Goal: Task Accomplishment & Management: Use online tool/utility

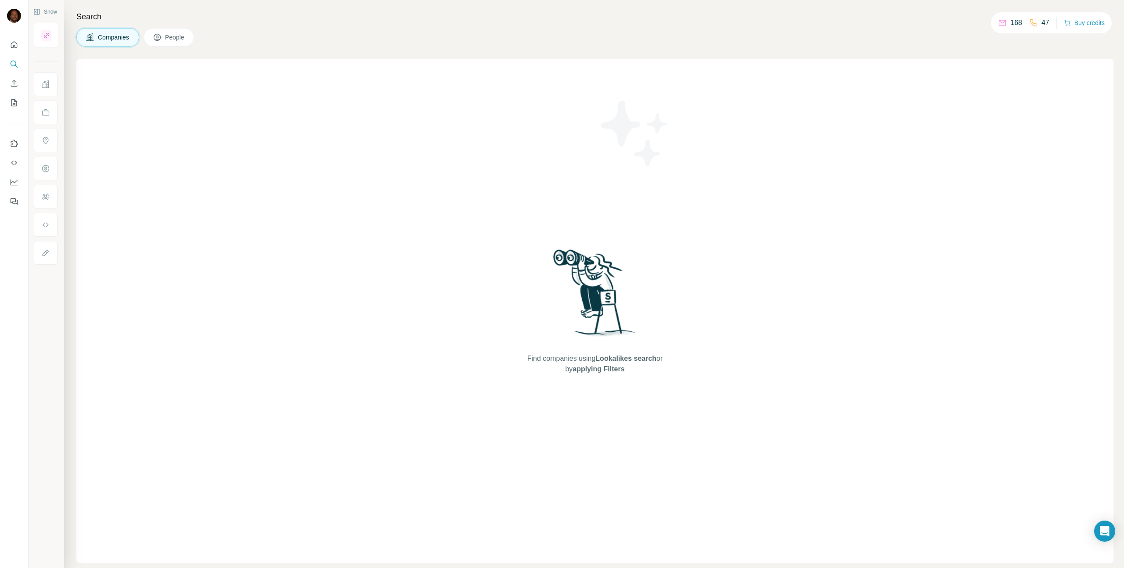
click at [626, 359] on span "Lookalikes search" at bounding box center [625, 358] width 61 height 7
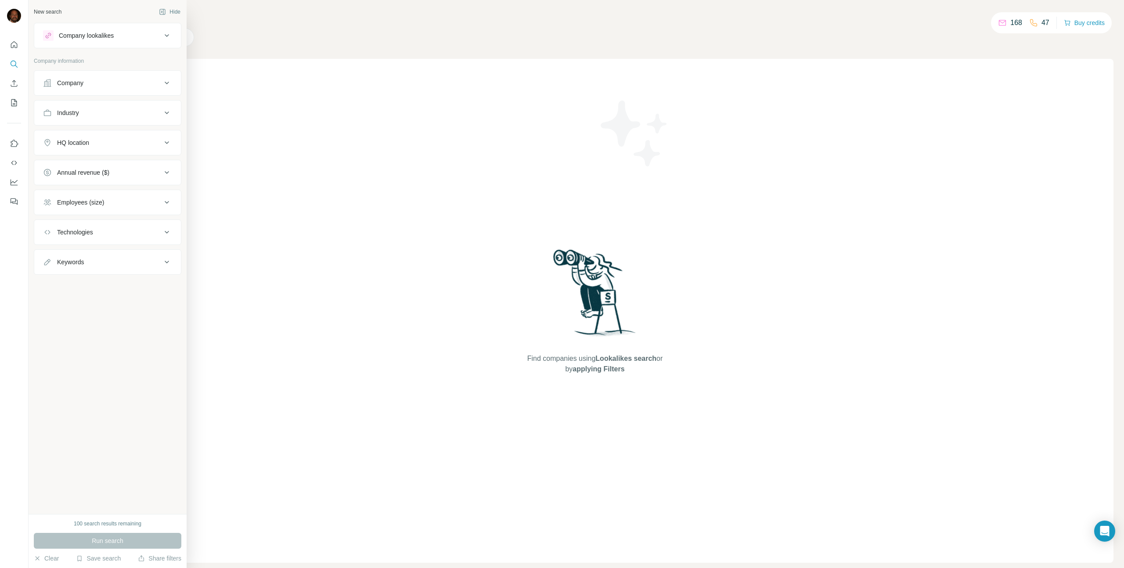
click at [125, 36] on div "Company lookalikes" at bounding box center [102, 35] width 119 height 11
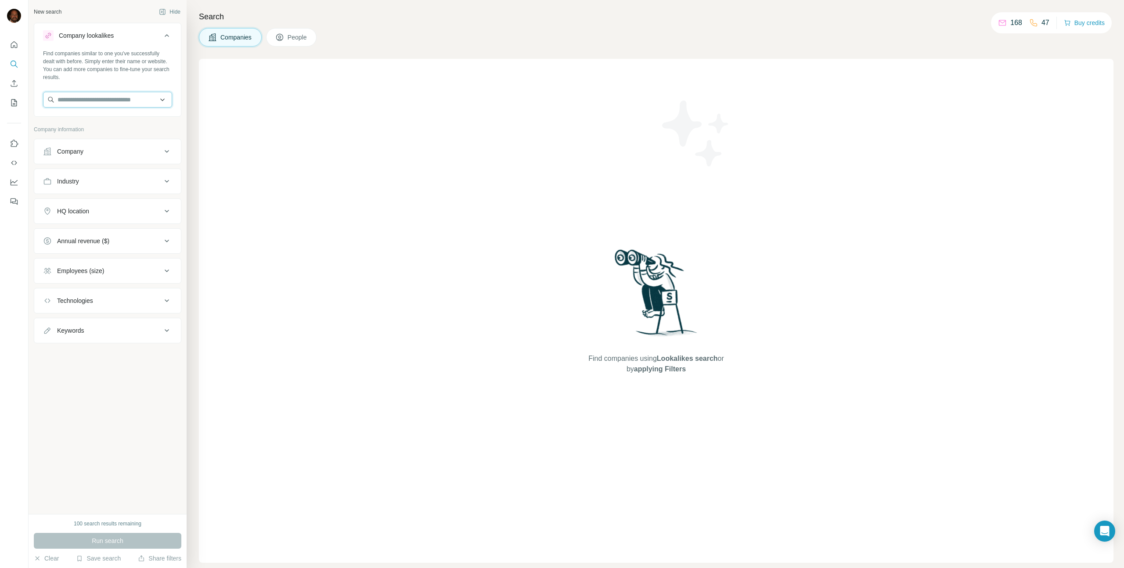
click at [125, 102] on input "text" at bounding box center [107, 100] width 129 height 16
type input "**********"
click at [100, 121] on p "Bass Pro Shops" at bounding box center [90, 119] width 44 height 9
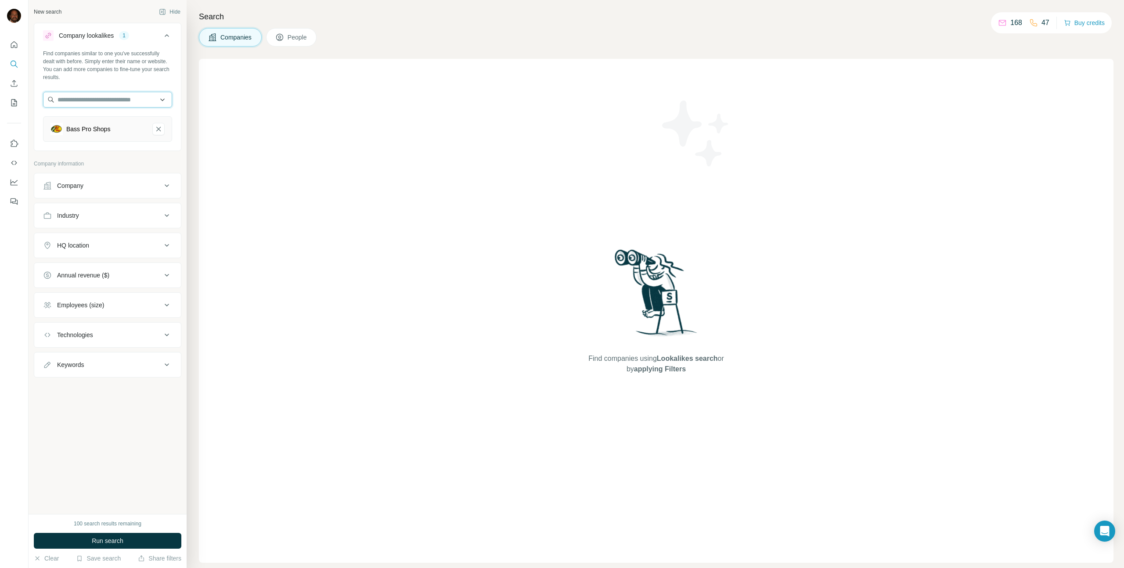
click at [106, 101] on input "text" at bounding box center [107, 100] width 129 height 16
type input "**********"
click at [102, 119] on p "[PERSON_NAME] [PERSON_NAME] LLP" at bounding box center [115, 124] width 98 height 18
click at [93, 102] on input "text" at bounding box center [107, 100] width 129 height 16
type input "**********"
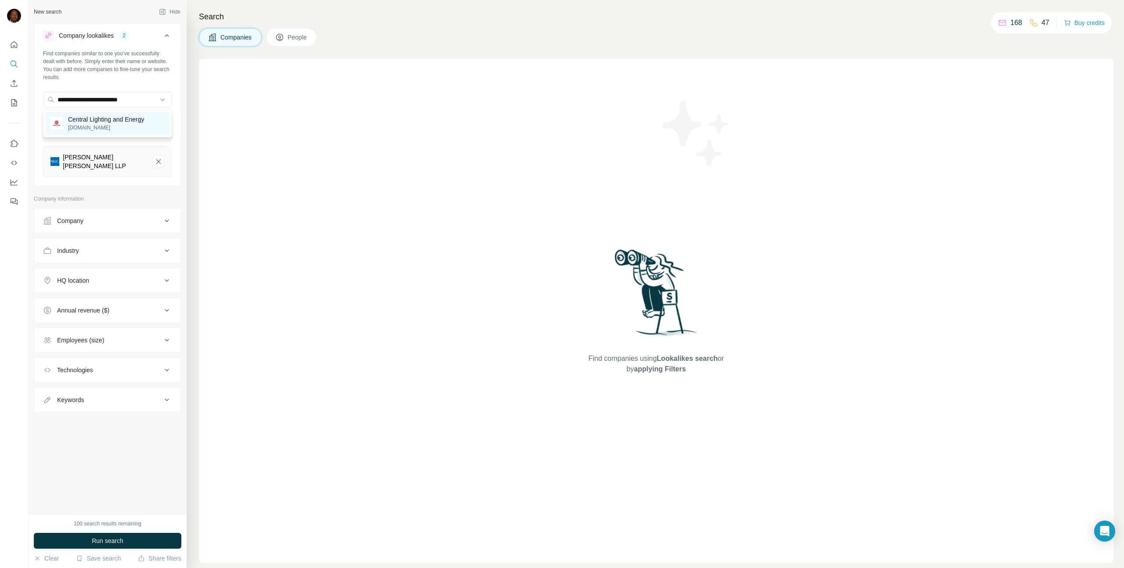
click at [116, 116] on p "Central Lighting and Energy" at bounding box center [106, 119] width 76 height 9
click at [103, 101] on input "text" at bounding box center [107, 100] width 129 height 16
drag, startPoint x: 101, startPoint y: 99, endPoint x: 171, endPoint y: 105, distance: 70.0
click at [170, 105] on input "**********" at bounding box center [107, 100] width 129 height 16
click at [90, 98] on input "**********" at bounding box center [107, 100] width 129 height 16
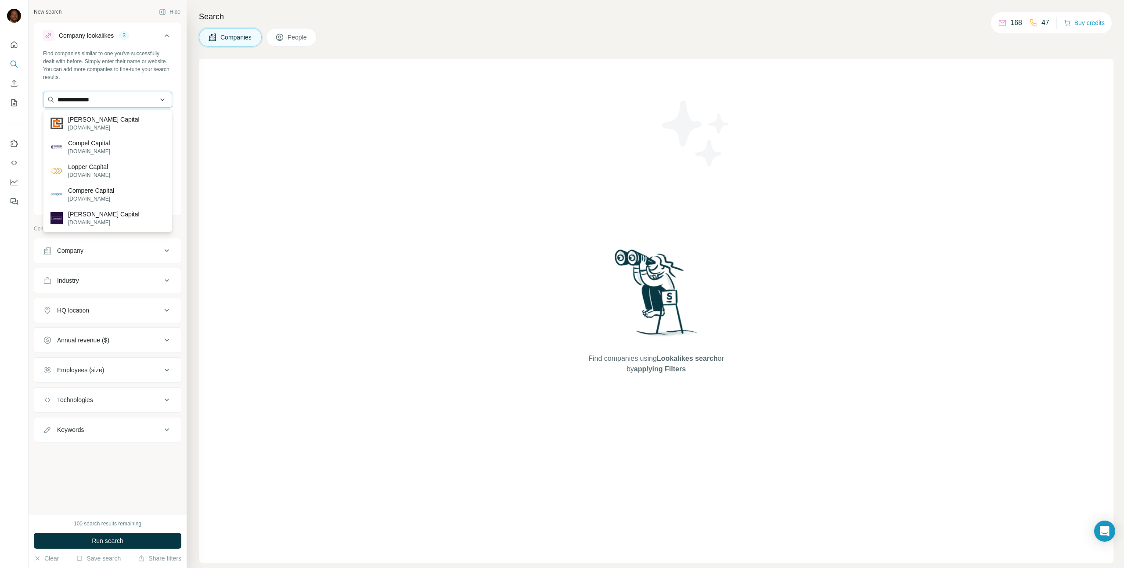
click at [90, 98] on input "**********" at bounding box center [107, 100] width 129 height 16
paste input "**********"
type input "**********"
click at [114, 122] on p "[PERSON_NAME] Salvage" at bounding box center [105, 119] width 75 height 9
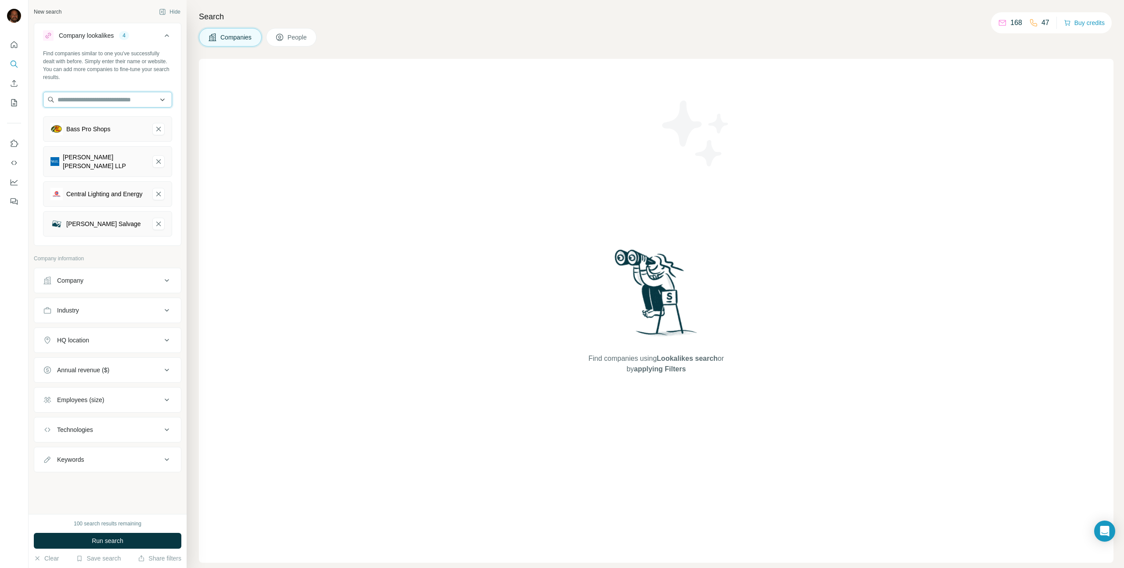
click at [100, 104] on input "text" at bounding box center [107, 100] width 129 height 16
type input "*********"
click at [105, 122] on p "Special School [GEOGRAPHIC_DATA]" at bounding box center [115, 124] width 97 height 18
click at [100, 102] on input "text" at bounding box center [107, 100] width 129 height 16
click at [88, 99] on input "**********" at bounding box center [107, 100] width 129 height 16
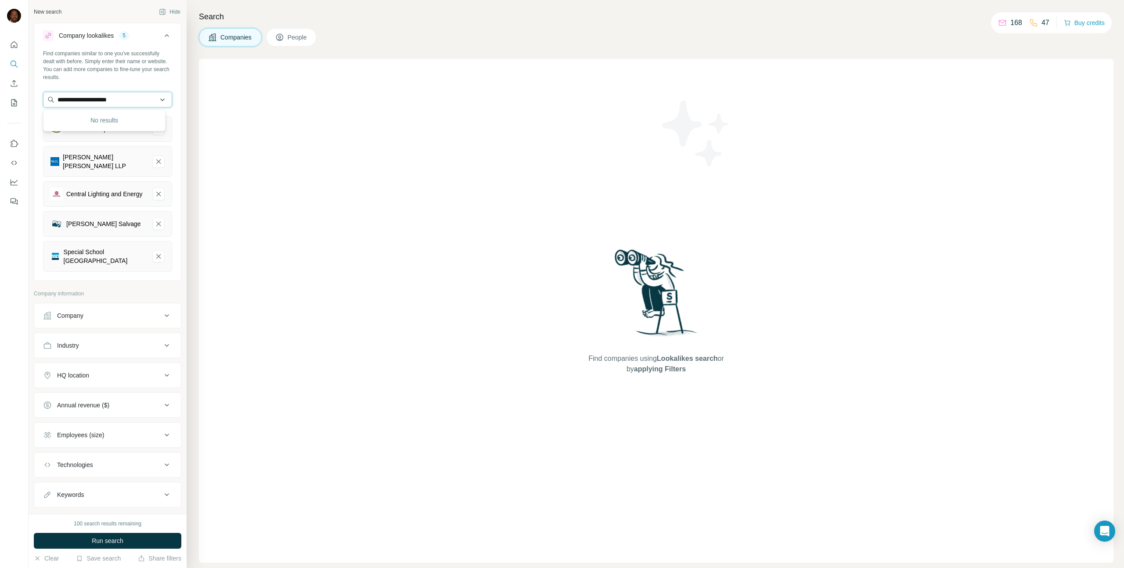
paste input "*******"
type input "**********"
click at [104, 122] on p "Florissant County Ob/Gyn" at bounding box center [103, 119] width 71 height 9
click at [155, 291] on icon "Florissant County Ob/Gyn-remove-button" at bounding box center [159, 289] width 8 height 9
click at [102, 97] on input "text" at bounding box center [107, 100] width 129 height 16
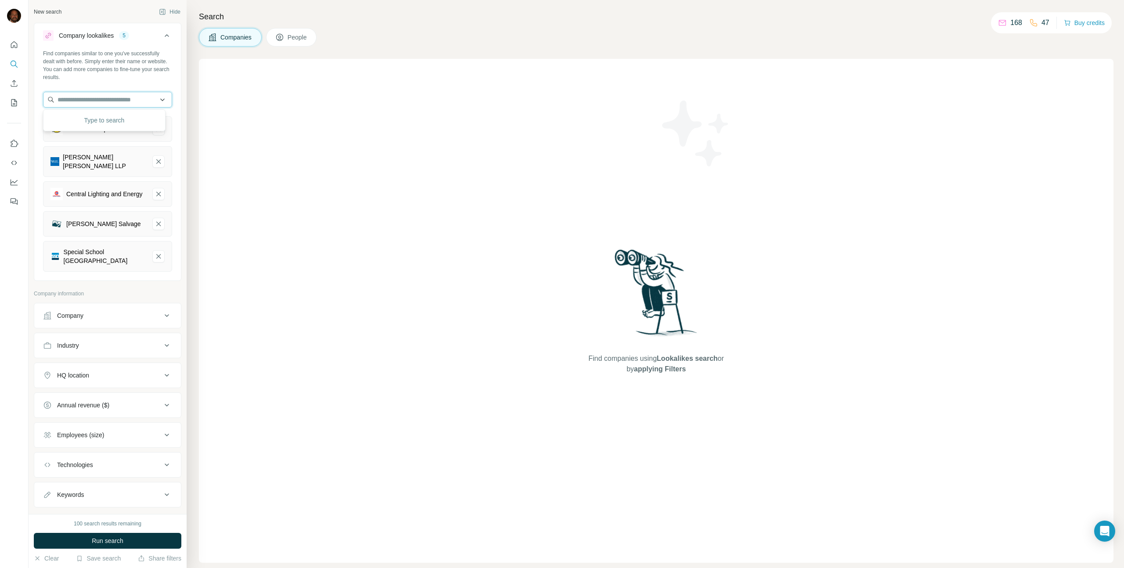
click at [102, 97] on input "text" at bounding box center [107, 100] width 129 height 16
type input "******"
click at [107, 142] on div "[PERSON_NAME]'s [DOMAIN_NAME]" at bounding box center [104, 147] width 118 height 24
click at [93, 102] on input "text" at bounding box center [107, 100] width 129 height 16
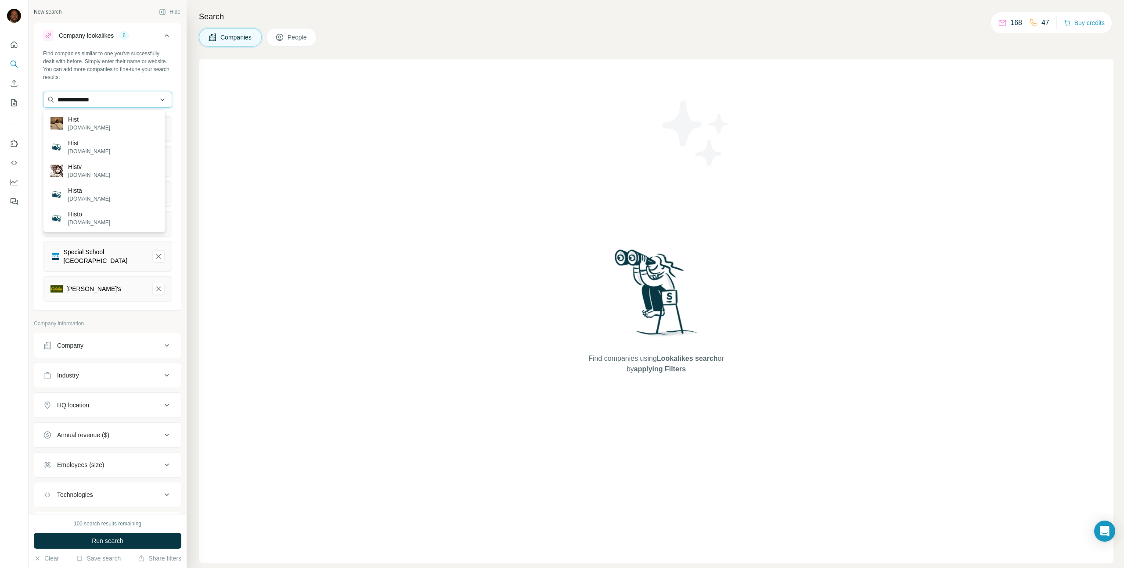
type input "**********"
click at [427, 127] on div "Find companies using Lookalikes search or by applying Filters" at bounding box center [656, 311] width 915 height 504
click at [122, 100] on input "text" at bounding box center [107, 100] width 129 height 16
type input "**********"
click at [124, 116] on div "Historic Images [DOMAIN_NAME]" at bounding box center [104, 124] width 118 height 24
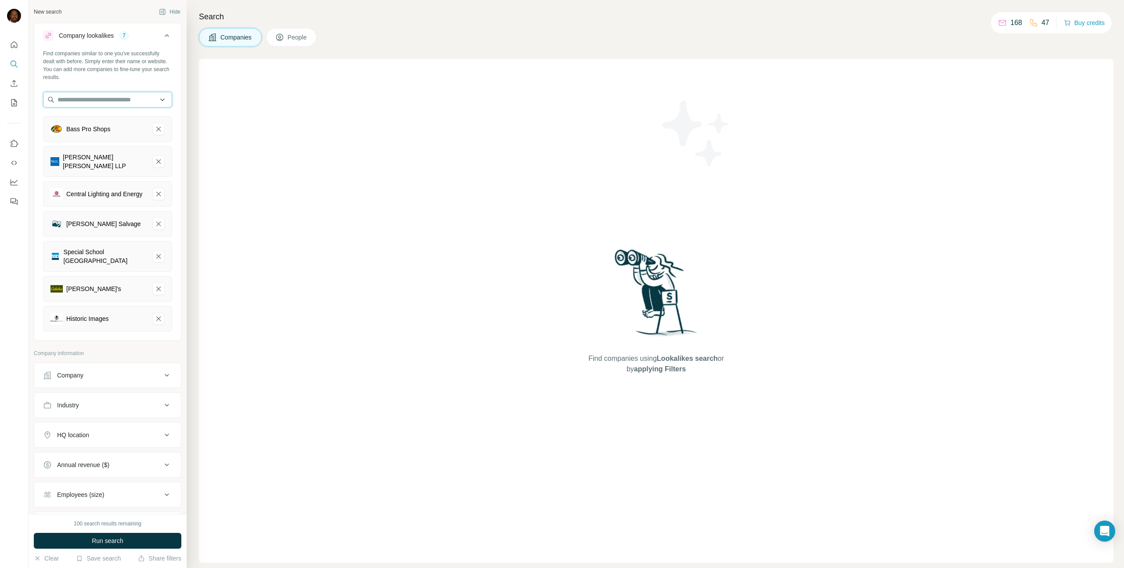
click at [104, 99] on input "text" at bounding box center [107, 100] width 129 height 16
click at [94, 101] on input "text" at bounding box center [107, 100] width 129 height 16
type input "**********"
click at [115, 122] on p "[PERSON_NAME] Health Physics" at bounding box center [113, 124] width 90 height 18
click at [96, 103] on input "text" at bounding box center [107, 100] width 129 height 16
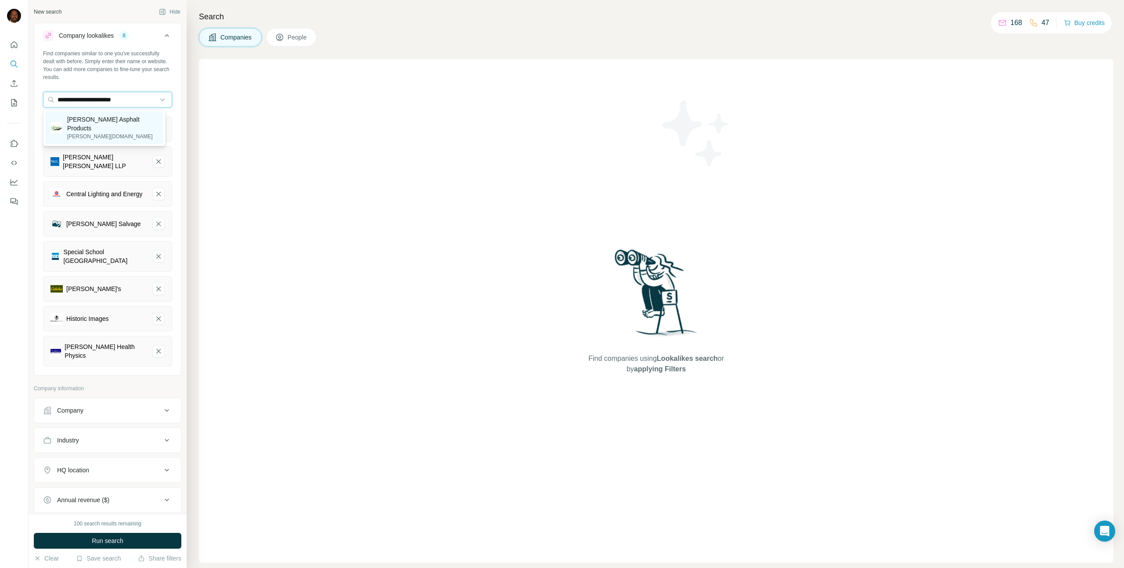
type input "**********"
click at [106, 120] on p "[PERSON_NAME] Asphalt Products" at bounding box center [112, 124] width 91 height 18
click at [88, 99] on input "text" at bounding box center [107, 100] width 129 height 16
type input "**********"
click at [106, 119] on p "[PERSON_NAME] Aluminum" at bounding box center [111, 119] width 86 height 9
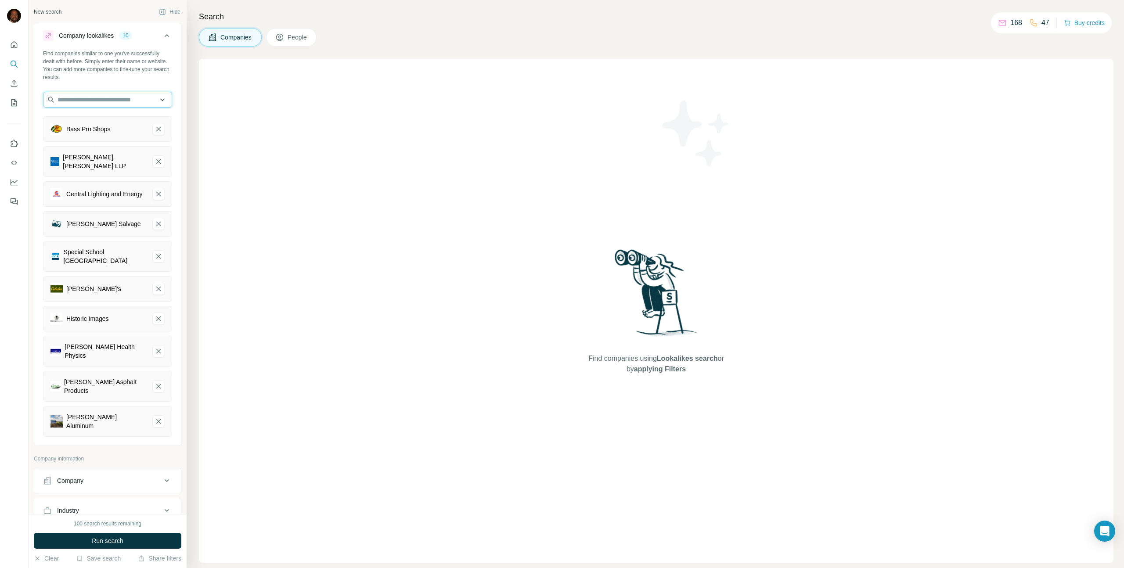
click at [81, 96] on input "text" at bounding box center [107, 100] width 129 height 16
type input "**********"
click at [133, 123] on div "[PERSON_NAME] Industries [DOMAIN_NAME]" at bounding box center [104, 124] width 118 height 24
click at [165, 35] on icon at bounding box center [167, 35] width 4 height 3
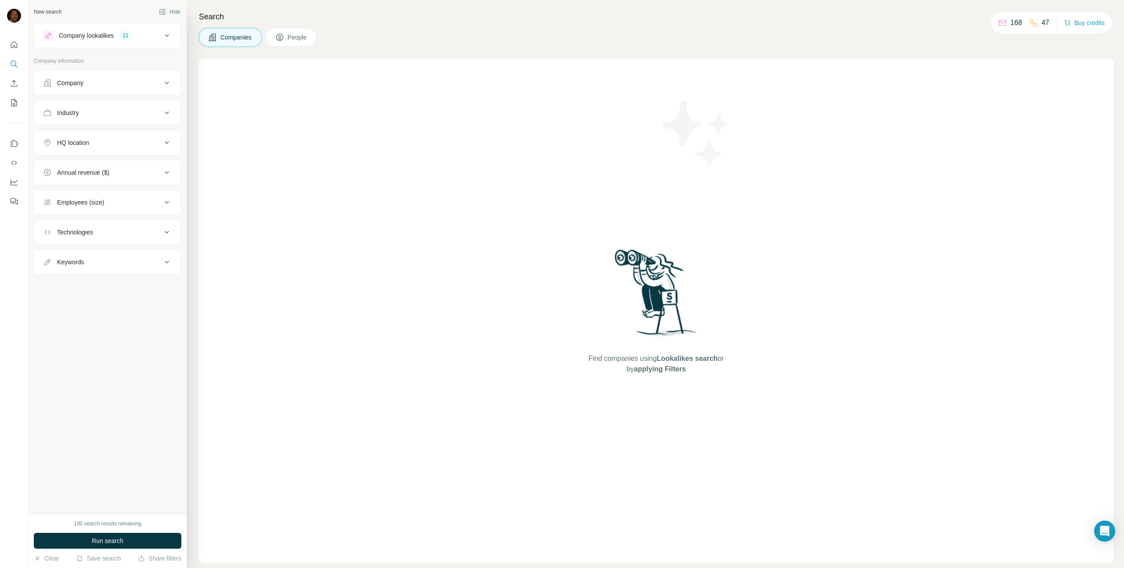
click at [168, 83] on icon at bounding box center [167, 83] width 11 height 11
click at [168, 83] on icon at bounding box center [167, 83] width 4 height 3
click at [163, 112] on icon at bounding box center [167, 113] width 11 height 11
click at [149, 134] on input at bounding box center [103, 135] width 108 height 10
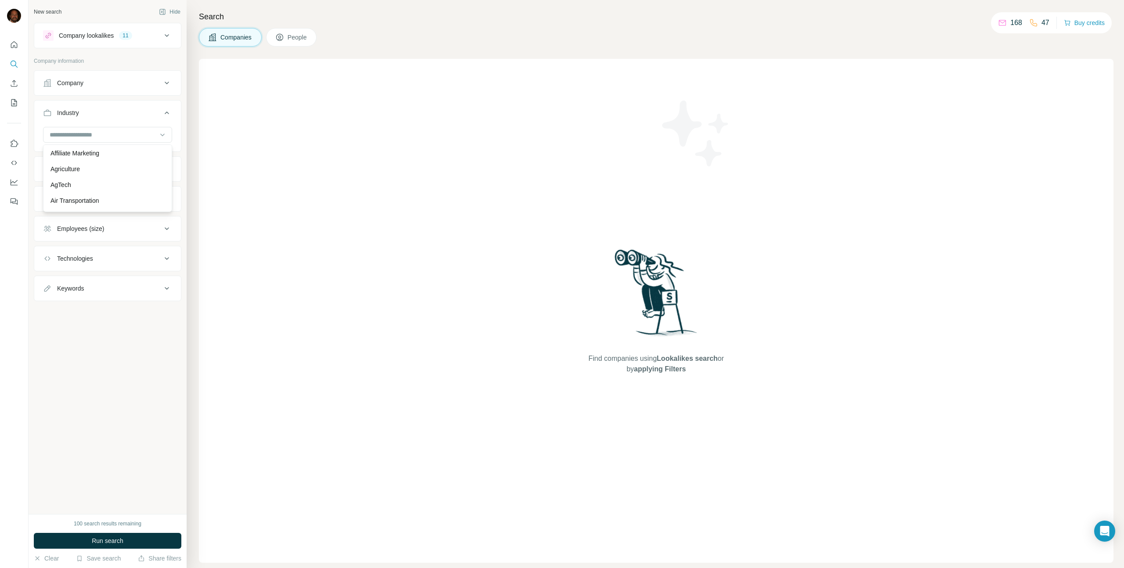
click at [123, 346] on div "New search Hide Company lookalikes 11 Company information Company Industry HQ l…" at bounding box center [108, 257] width 158 height 514
click at [167, 168] on icon at bounding box center [167, 169] width 11 height 11
click at [104, 187] on input "text" at bounding box center [107, 191] width 129 height 16
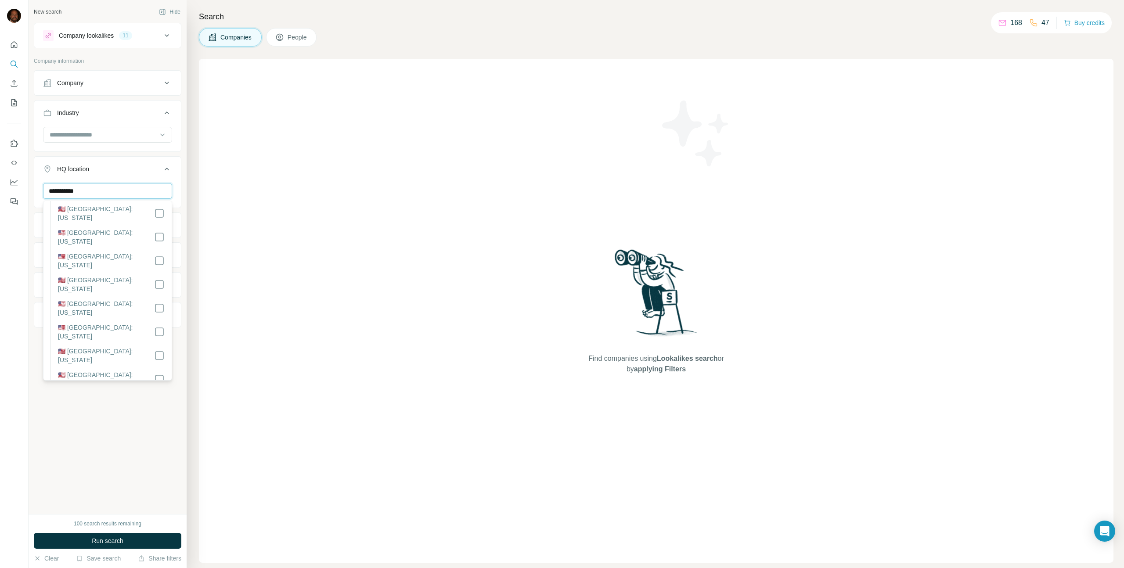
scroll to position [313, 0]
type input "**********"
click at [140, 424] on div "**********" at bounding box center [108, 257] width 158 height 514
click at [103, 256] on div "Annual revenue ($)" at bounding box center [83, 256] width 52 height 9
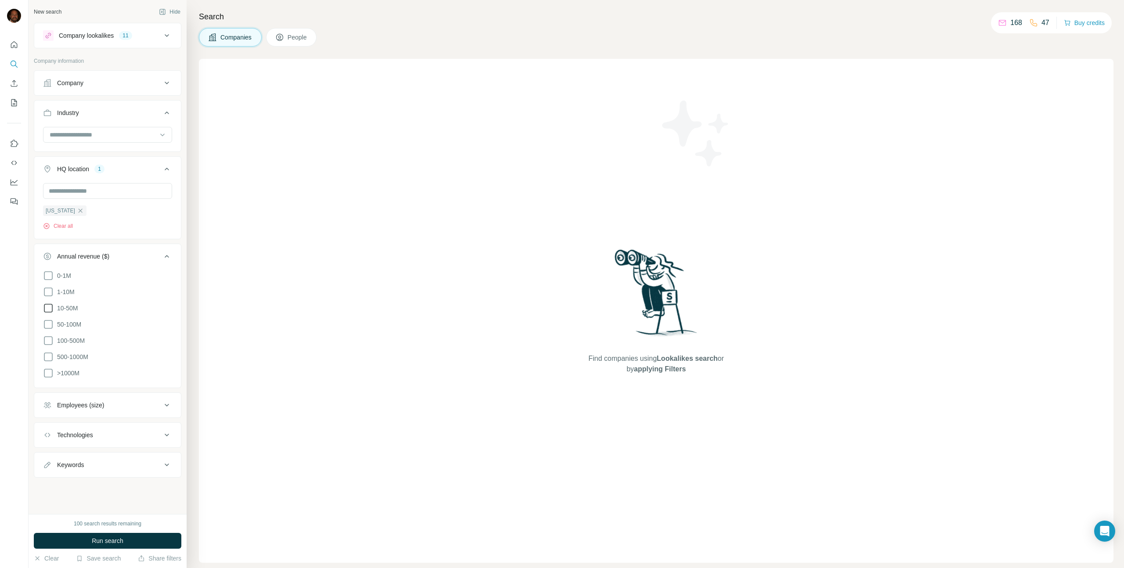
click at [50, 307] on icon at bounding box center [48, 308] width 11 height 11
click at [49, 324] on icon at bounding box center [48, 324] width 11 height 11
click at [49, 340] on icon at bounding box center [48, 340] width 11 height 11
click at [48, 357] on icon at bounding box center [48, 357] width 11 height 11
click at [48, 372] on icon at bounding box center [48, 373] width 11 height 11
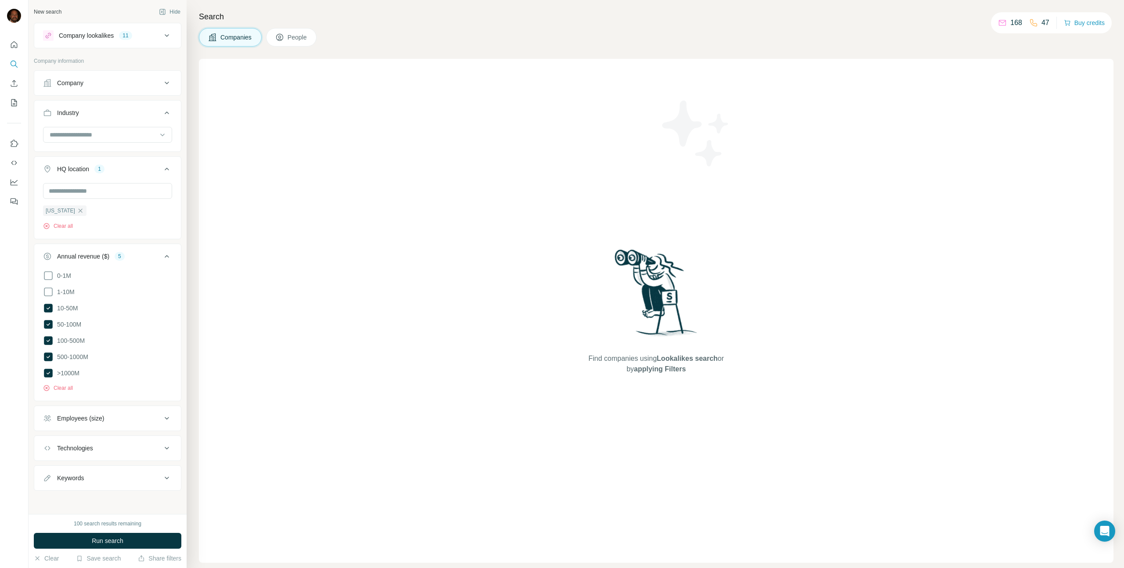
click at [131, 415] on div "Employees (size)" at bounding box center [102, 418] width 119 height 9
click at [50, 465] on icon at bounding box center [48, 470] width 11 height 11
click at [48, 482] on icon at bounding box center [48, 486] width 11 height 11
click at [47, 497] on icon at bounding box center [48, 502] width 11 height 11
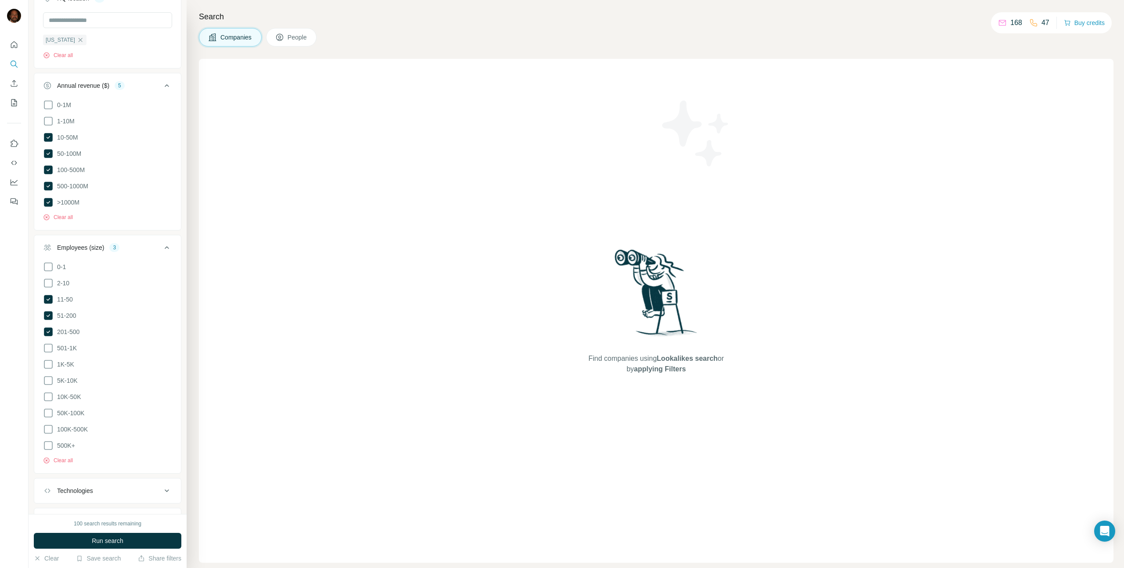
scroll to position [207, 0]
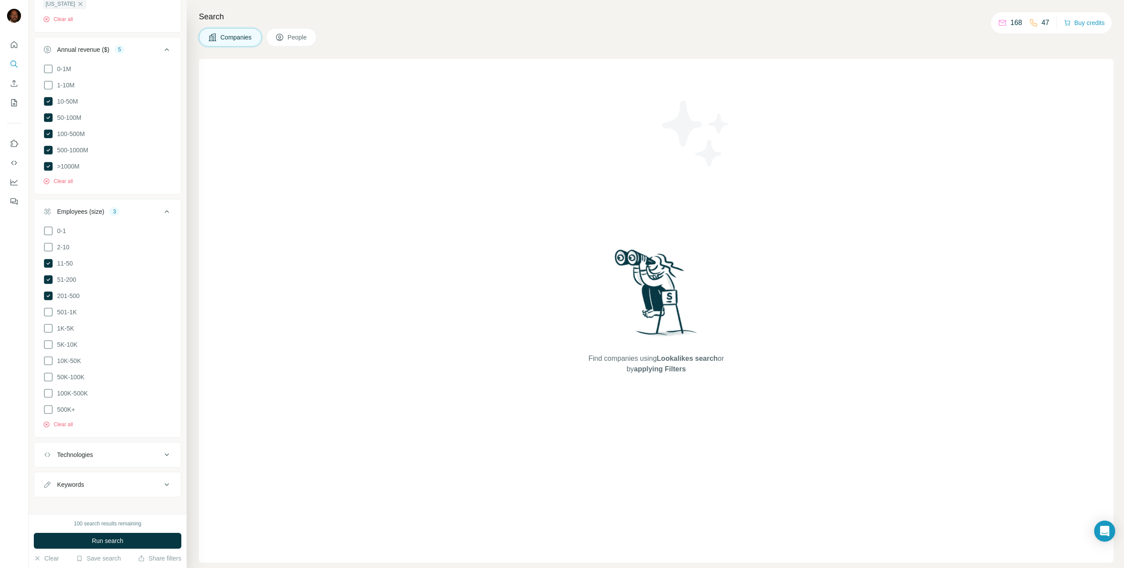
click at [149, 444] on button "Technologies" at bounding box center [107, 454] width 147 height 21
click at [128, 469] on input "text" at bounding box center [107, 477] width 129 height 16
type input "******"
click at [166, 416] on div "0-1 2-10 11-50 [PHONE_NUMBER] 501-1K 1K-5K 5K-10K 10K-50K 50K-100K 100K-500K 50…" at bounding box center [107, 331] width 147 height 210
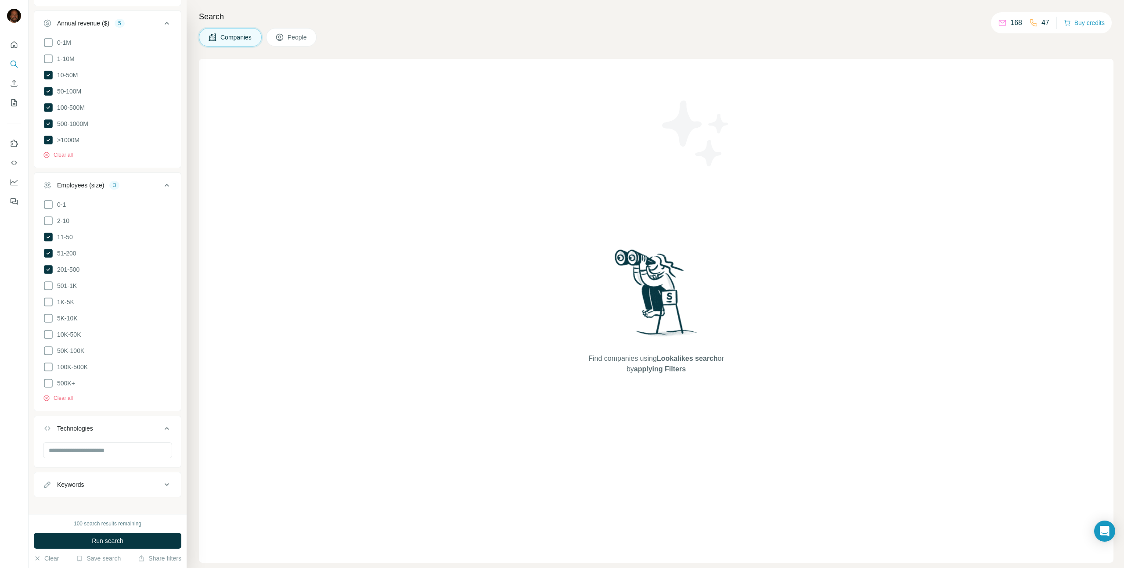
click at [162, 479] on icon at bounding box center [167, 484] width 11 height 11
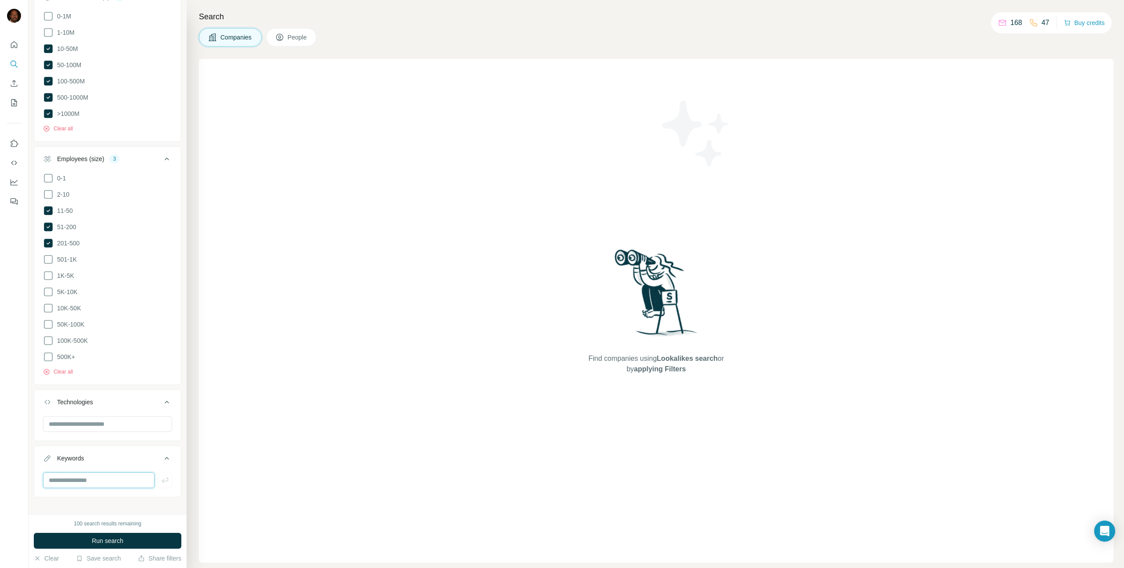
click at [96, 472] on input "text" at bounding box center [99, 480] width 112 height 16
type input "******"
type input "*********"
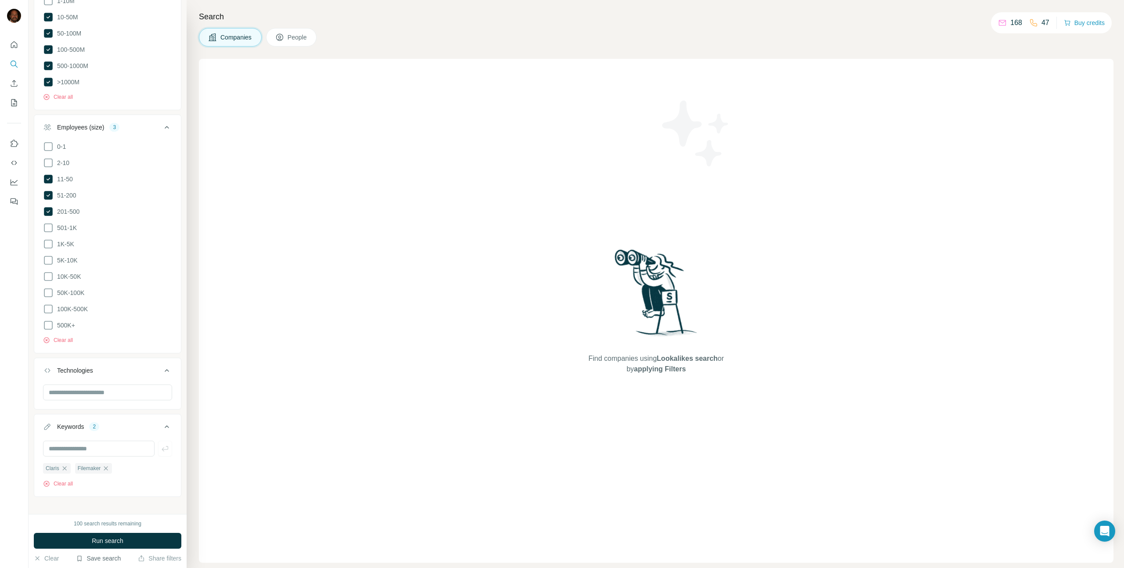
click at [101, 557] on button "Save search" at bounding box center [98, 558] width 45 height 9
click at [62, 521] on div "100 search results remaining" at bounding box center [108, 524] width 148 height 8
click at [119, 539] on span "Run search" at bounding box center [108, 541] width 32 height 9
click at [148, 542] on span "Close" at bounding box center [145, 541] width 16 height 9
click at [141, 541] on button "Run search" at bounding box center [108, 541] width 148 height 16
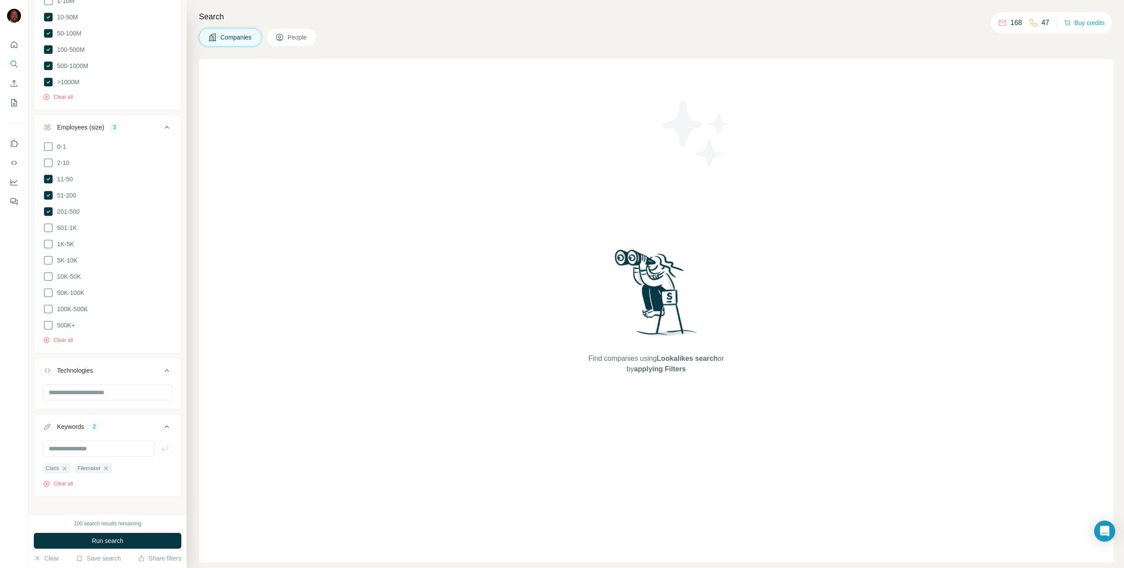
click at [46, 520] on div "100 search results remaining" at bounding box center [108, 524] width 148 height 8
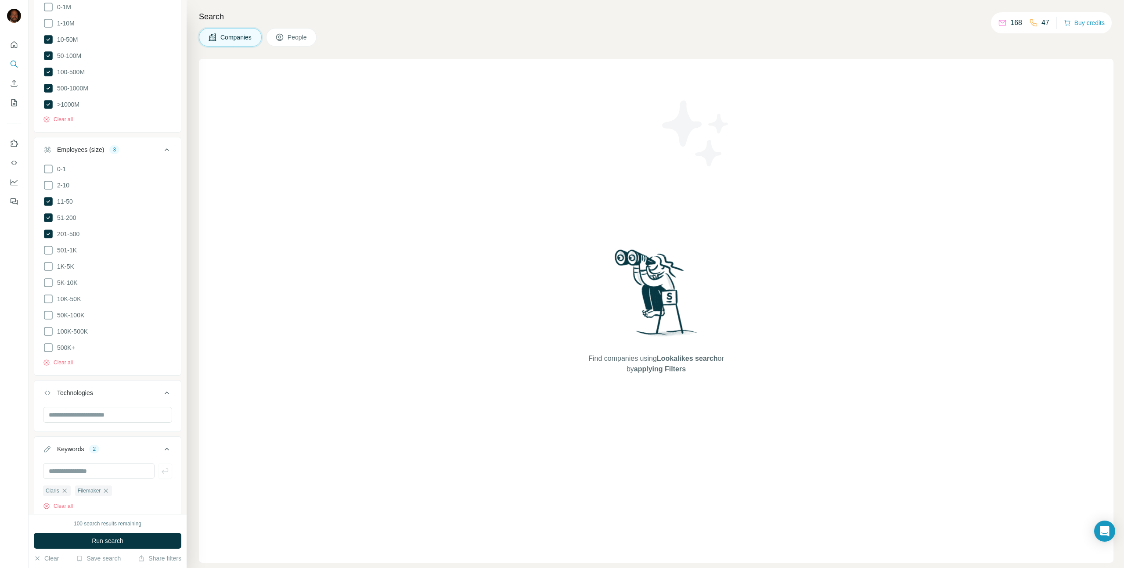
scroll to position [0, 0]
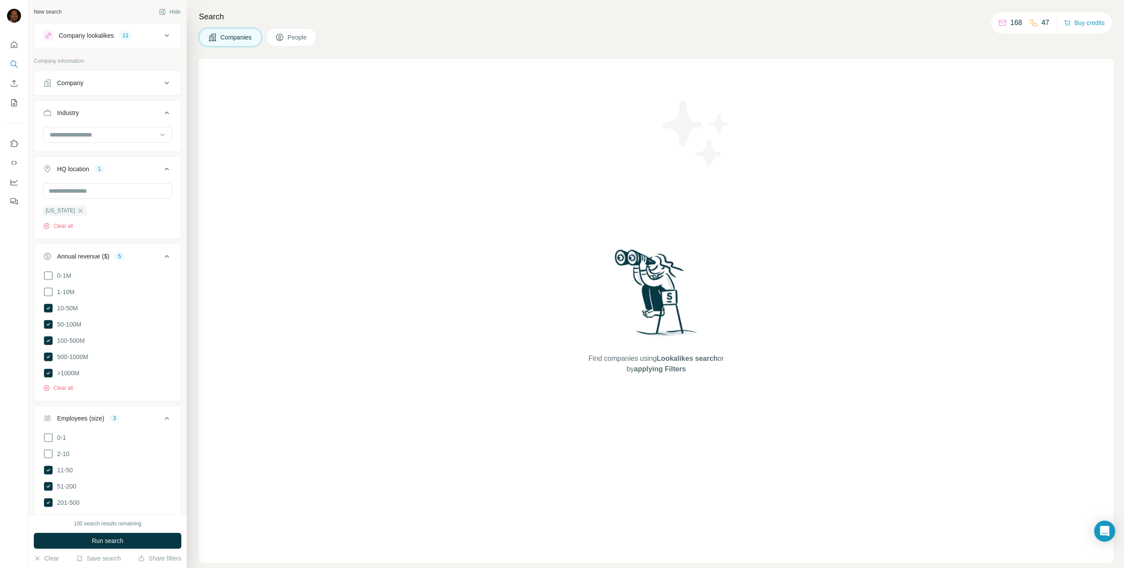
click at [162, 257] on icon at bounding box center [167, 256] width 11 height 11
click at [162, 285] on icon at bounding box center [167, 286] width 11 height 11
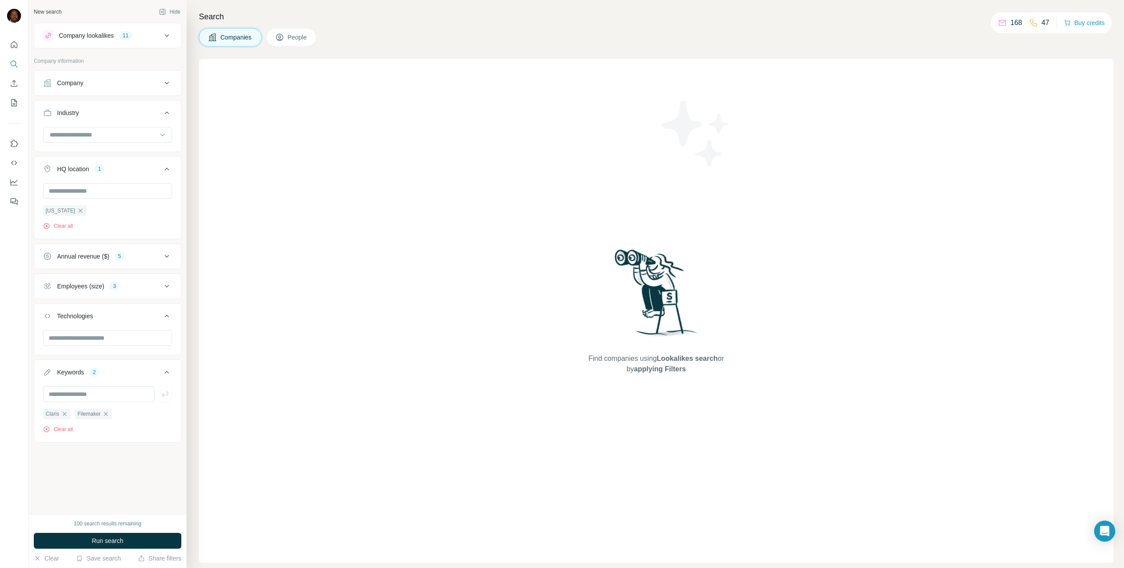
click at [166, 166] on icon at bounding box center [167, 169] width 11 height 11
click at [170, 80] on icon at bounding box center [167, 83] width 11 height 11
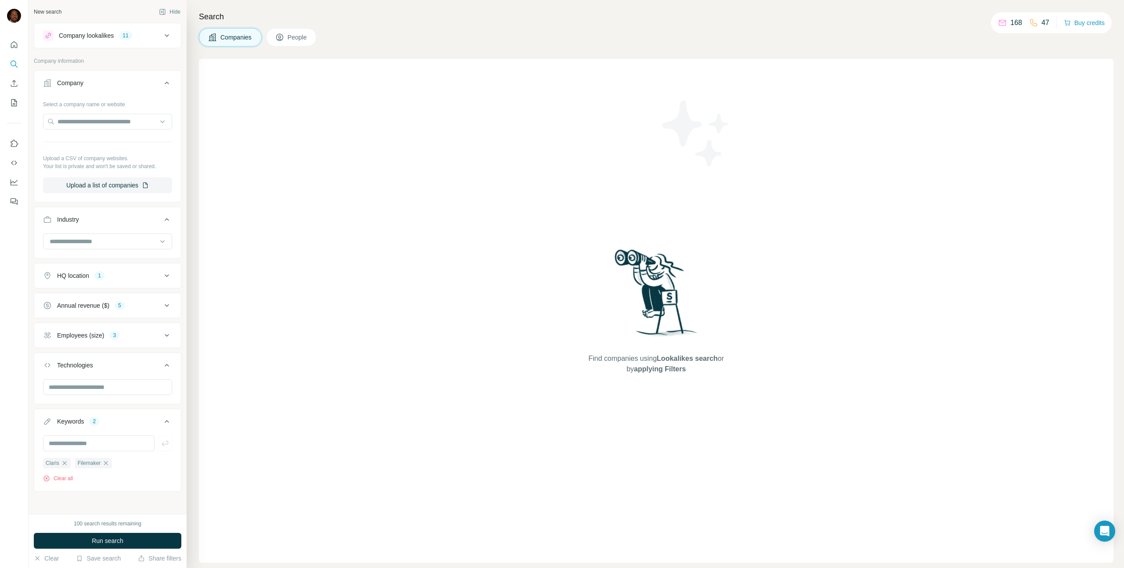
click at [166, 84] on button "Company" at bounding box center [107, 84] width 147 height 25
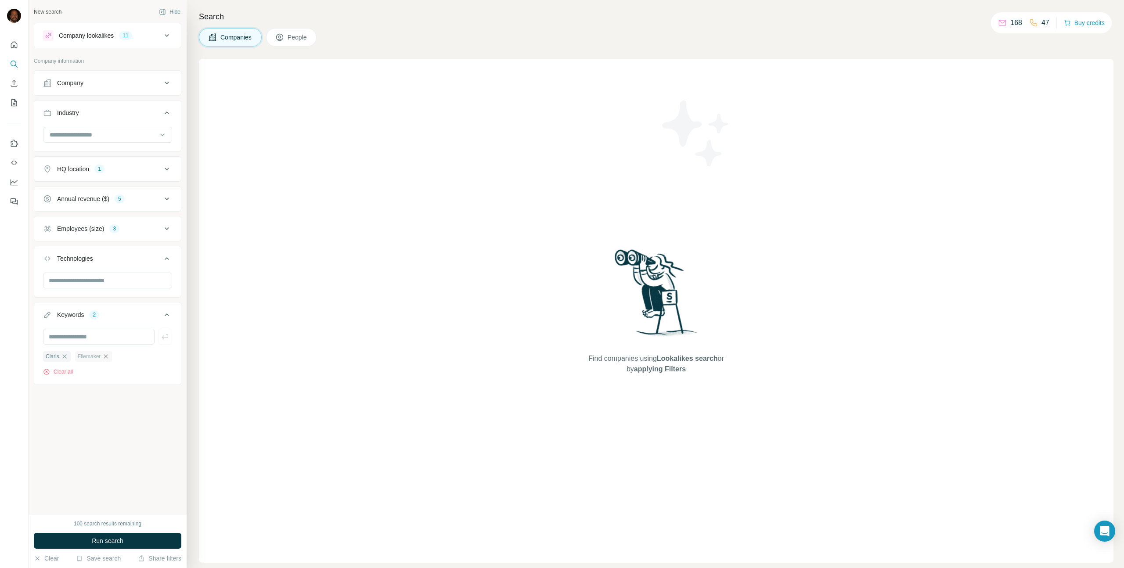
click at [109, 357] on icon "button" at bounding box center [105, 356] width 7 height 7
click at [67, 355] on icon "button" at bounding box center [64, 356] width 7 height 7
click at [107, 539] on span "Run search" at bounding box center [108, 541] width 32 height 9
click at [145, 538] on span "Close" at bounding box center [145, 541] width 16 height 9
click at [126, 538] on button "Run search" at bounding box center [108, 541] width 148 height 16
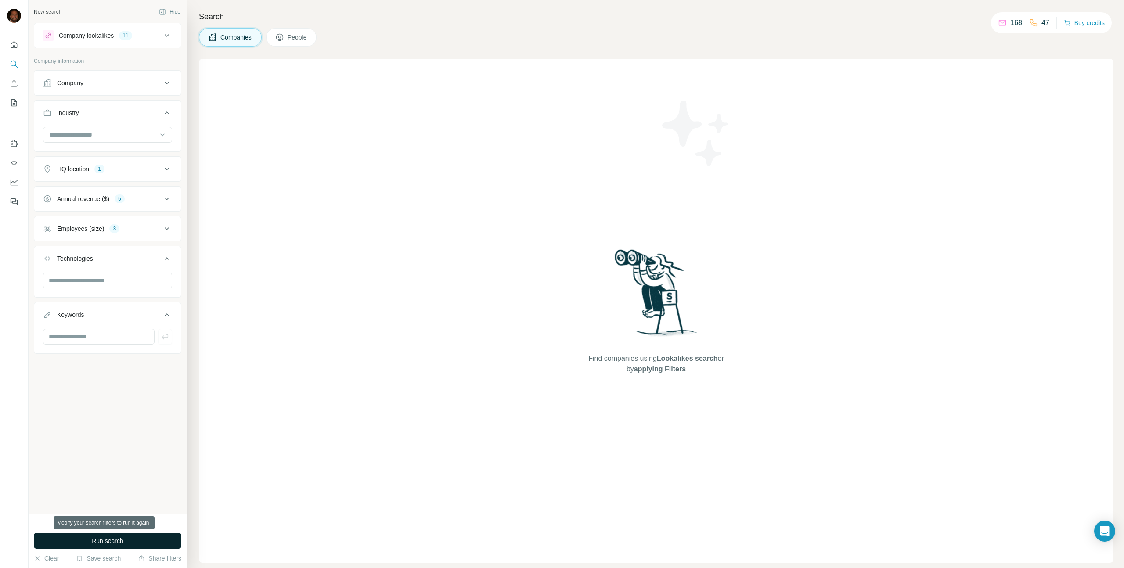
click at [126, 538] on button "Run search" at bounding box center [108, 541] width 148 height 16
click at [169, 228] on icon at bounding box center [167, 228] width 11 height 11
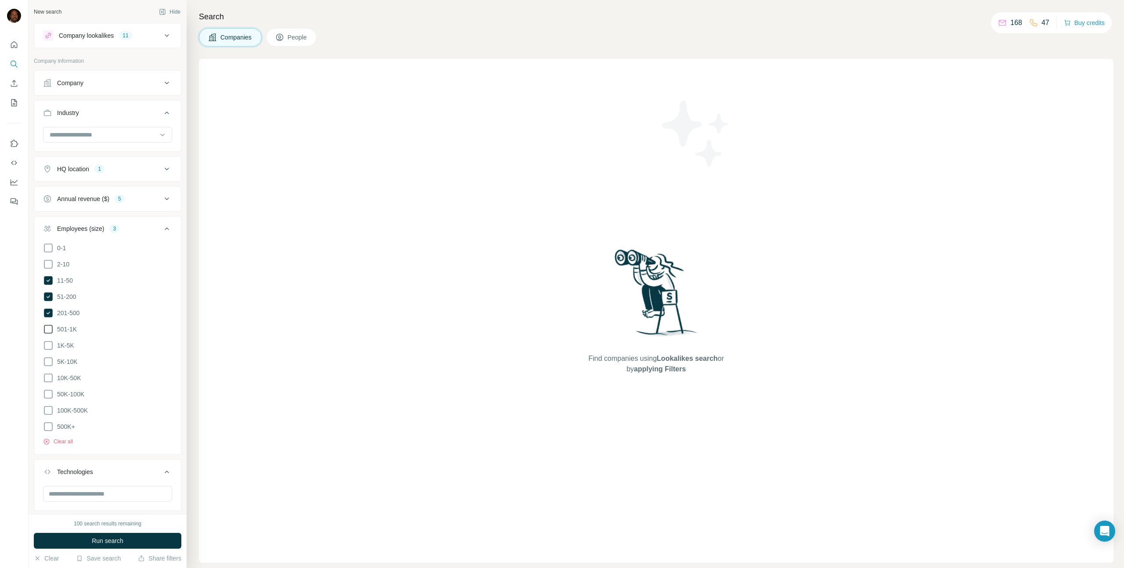
click at [54, 327] on span "501-1K" at bounding box center [65, 329] width 23 height 9
click at [50, 342] on icon at bounding box center [48, 345] width 11 height 11
click at [51, 359] on icon at bounding box center [48, 362] width 11 height 11
click at [49, 374] on icon at bounding box center [48, 378] width 9 height 9
click at [47, 389] on icon at bounding box center [48, 394] width 11 height 11
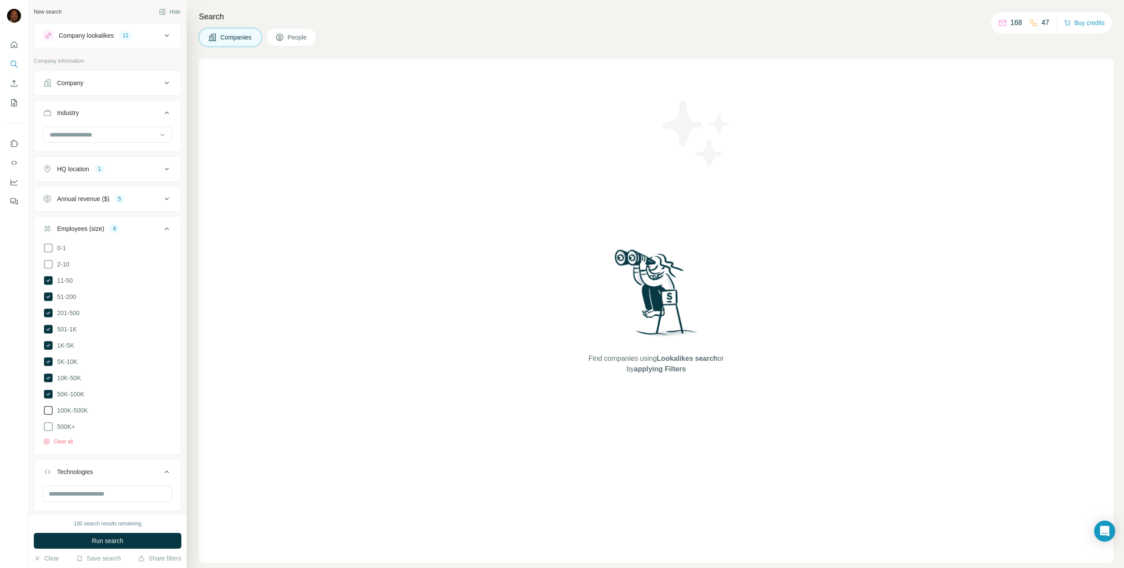
click at [45, 405] on icon at bounding box center [48, 410] width 11 height 11
click at [47, 424] on icon at bounding box center [48, 426] width 11 height 11
click at [136, 541] on button "Run search" at bounding box center [108, 541] width 148 height 16
drag, startPoint x: 101, startPoint y: 550, endPoint x: 27, endPoint y: 533, distance: 76.3
click at [27, 533] on div "Oops, something went wrong Please try again or contact support for assistance." at bounding box center [76, 541] width 98 height 28
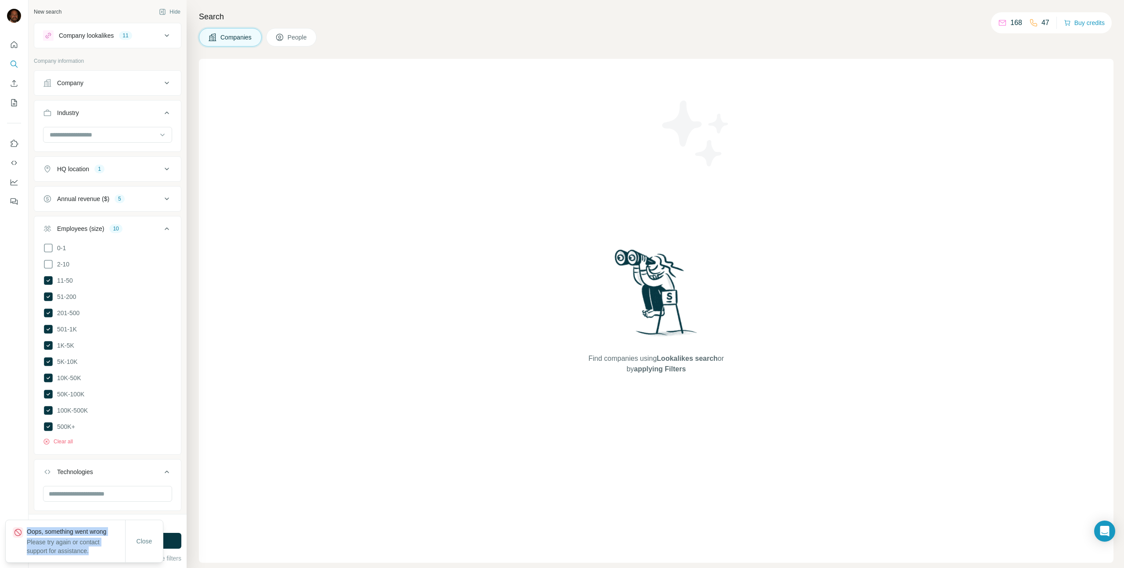
copy div "Oops, something went wrong Please try again or contact support for assistance."
click at [1109, 528] on icon "Open Intercom Messenger" at bounding box center [1104, 531] width 11 height 11
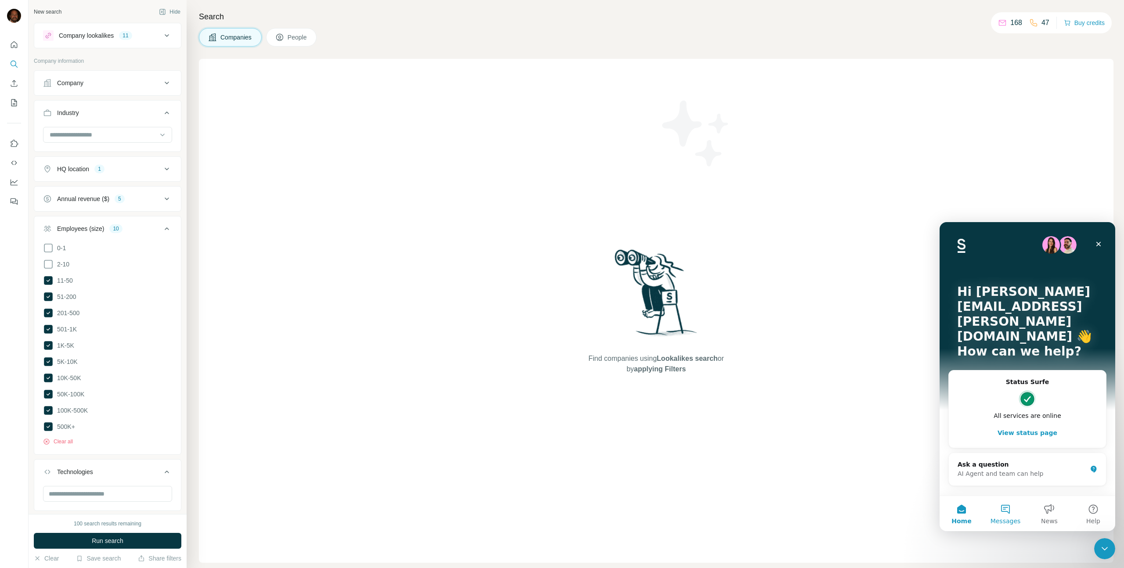
click at [1007, 512] on button "Messages" at bounding box center [1005, 513] width 44 height 35
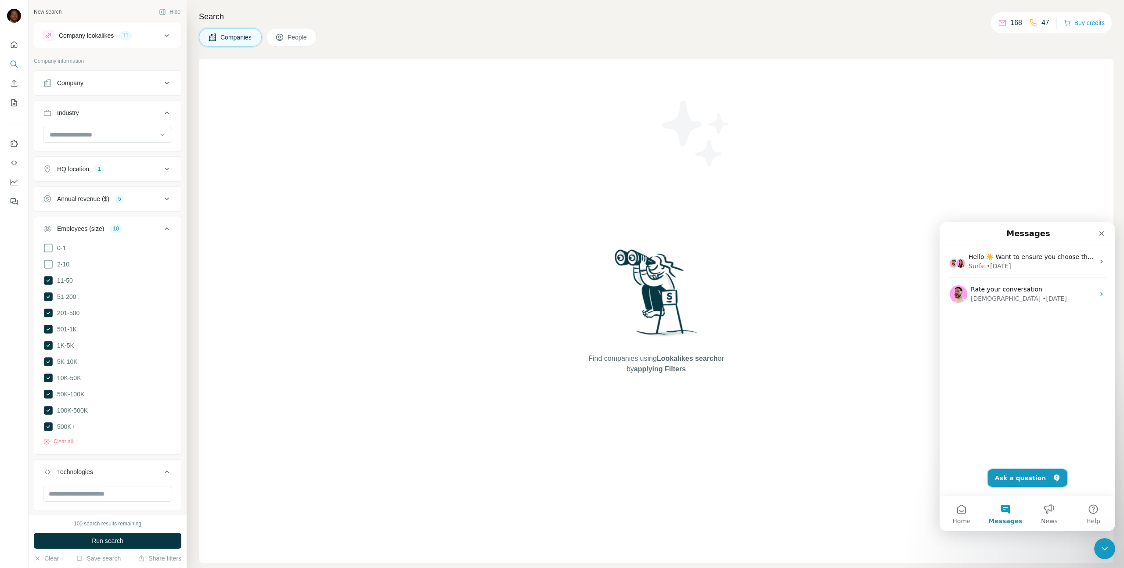
click at [1031, 478] on button "Ask a question" at bounding box center [1027, 478] width 79 height 18
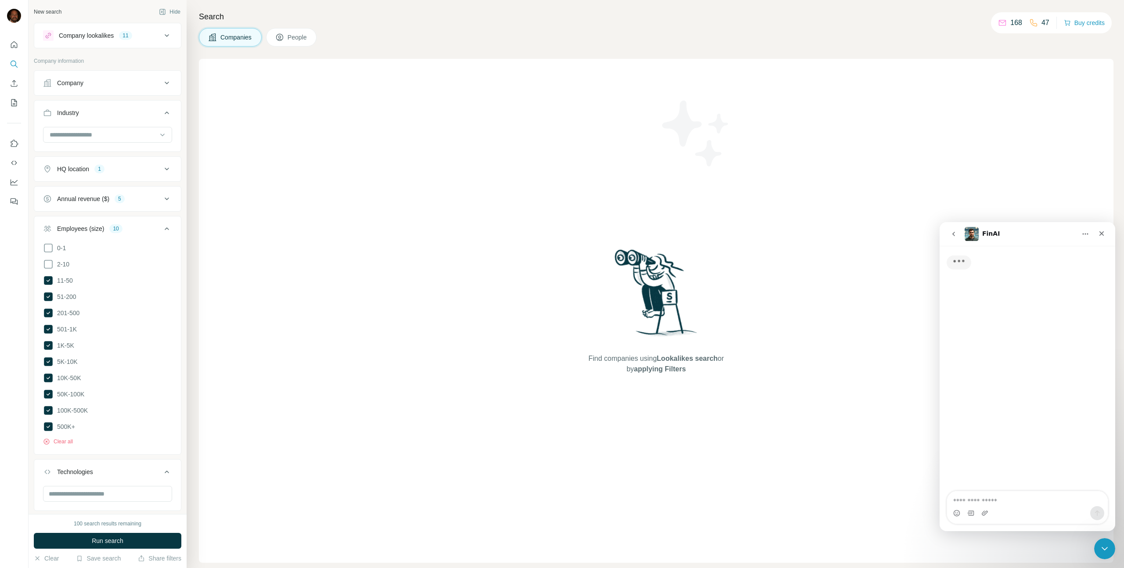
click at [970, 499] on textarea "Ask a question…" at bounding box center [1027, 498] width 161 height 15
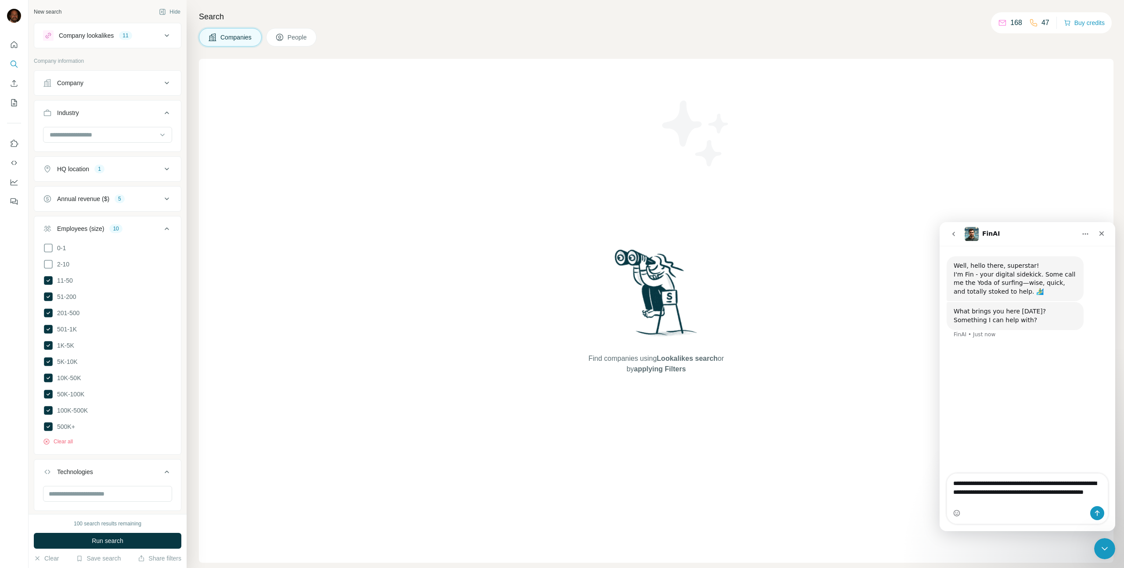
type textarea "**********"
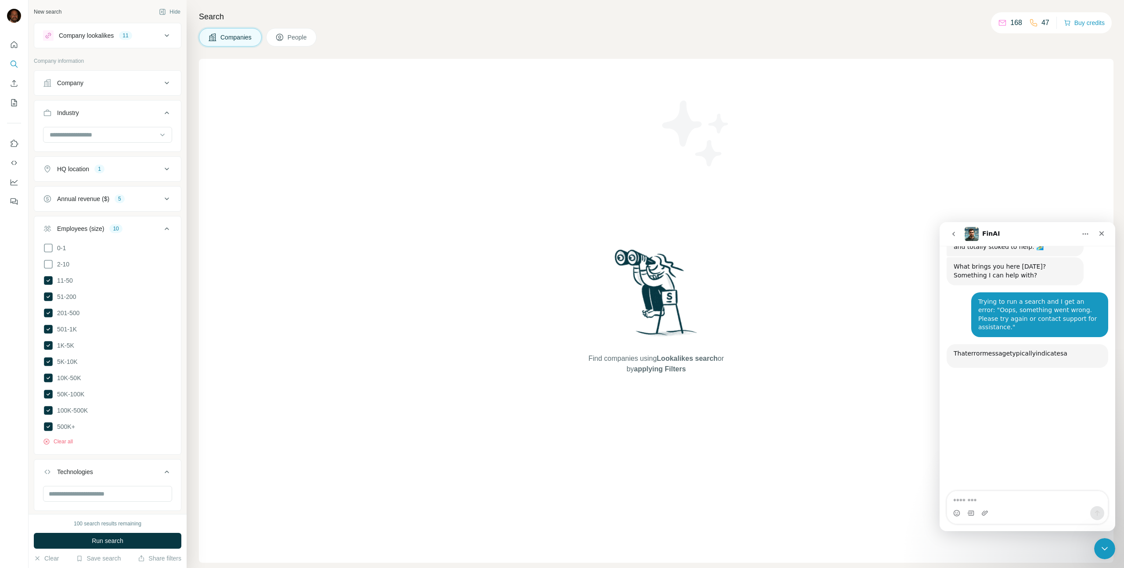
scroll to position [94, 0]
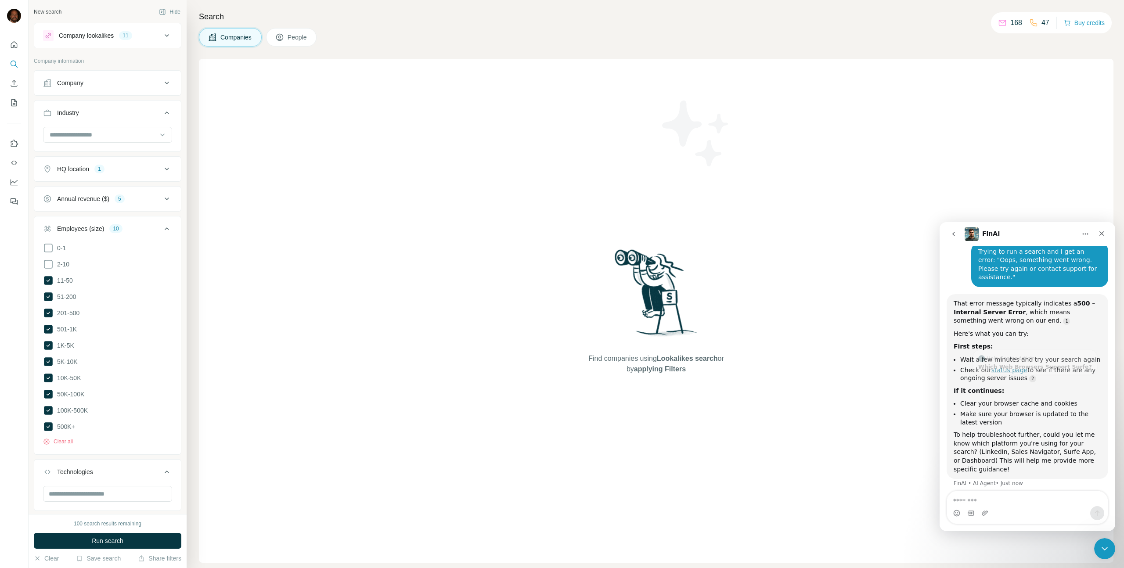
click at [1002, 367] on link "status page" at bounding box center [1009, 370] width 36 height 7
click at [976, 499] on textarea "Message…" at bounding box center [1027, 498] width 161 height 15
type textarea "**********"
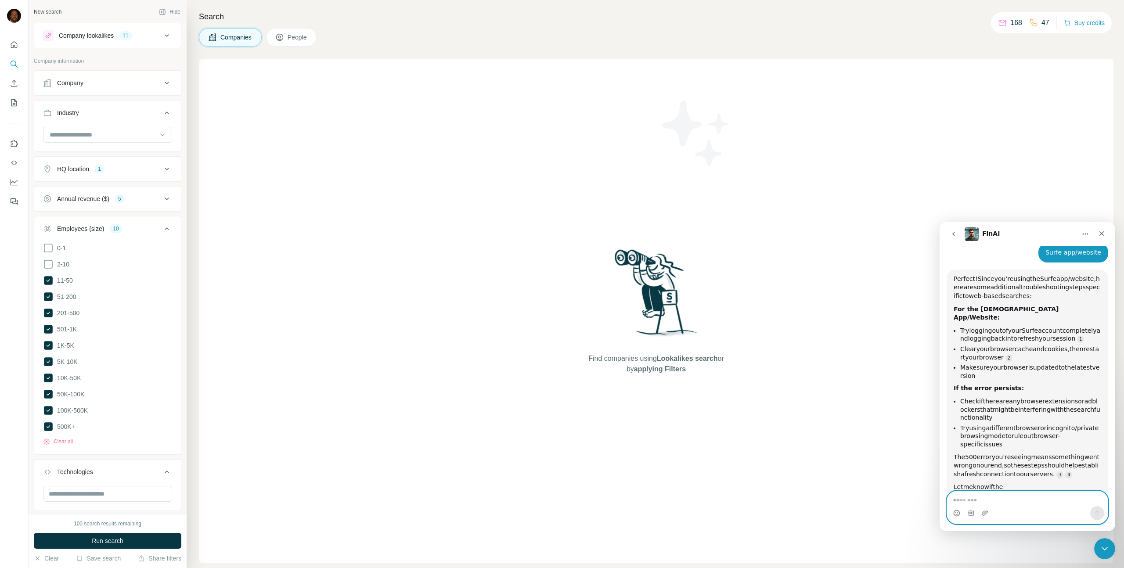
scroll to position [356, 0]
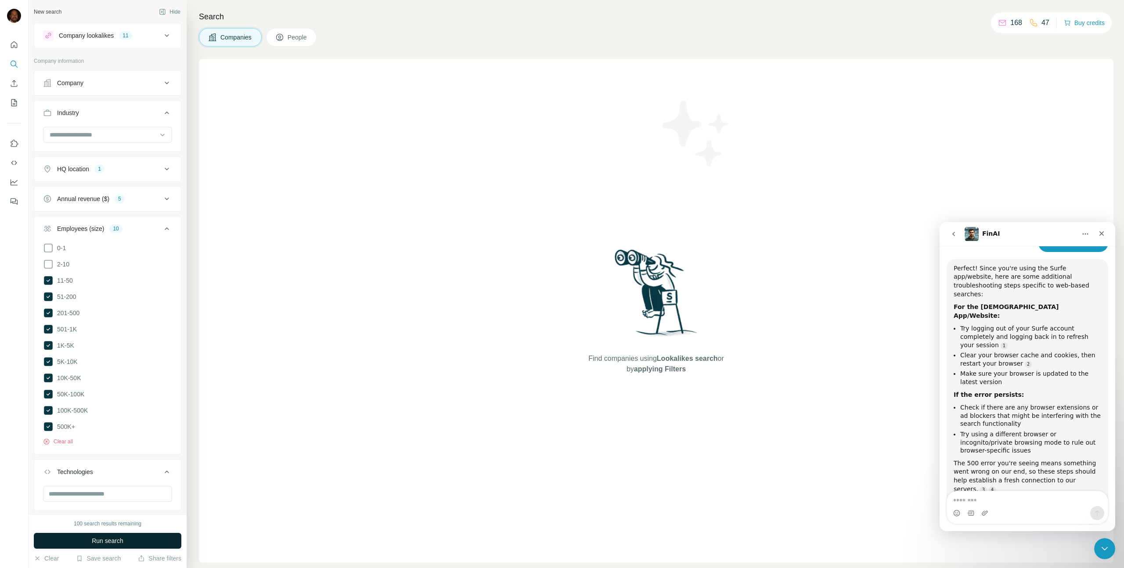
click at [116, 540] on span "Run search" at bounding box center [108, 541] width 32 height 9
click at [1100, 232] on icon "Close" at bounding box center [1101, 233] width 5 height 5
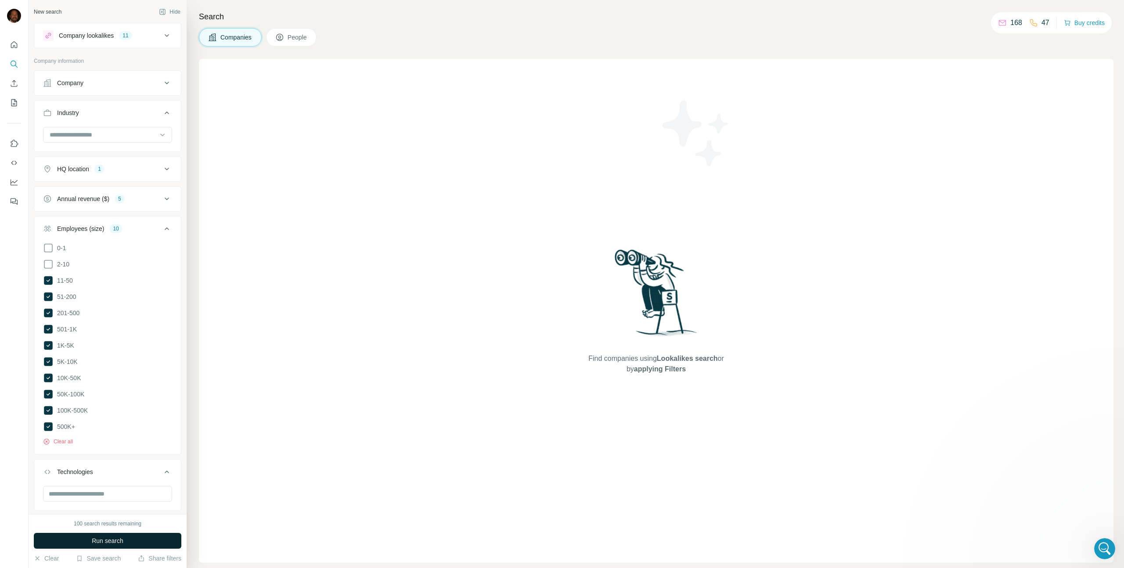
scroll to position [387, 0]
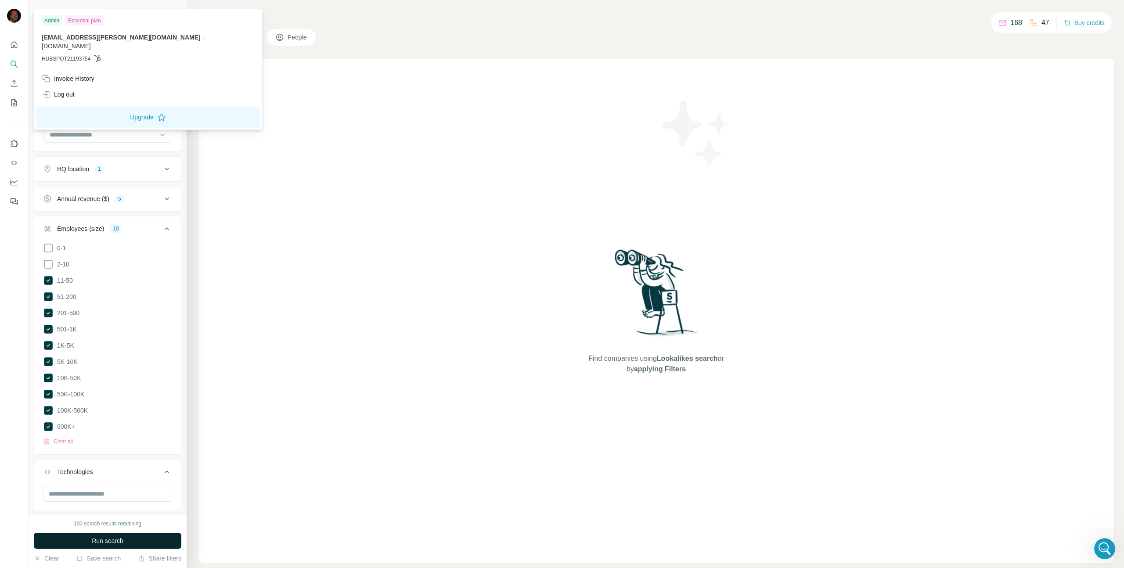
click at [17, 19] on img at bounding box center [14, 16] width 14 height 14
click at [13, 47] on icon "Quick start" at bounding box center [14, 44] width 7 height 7
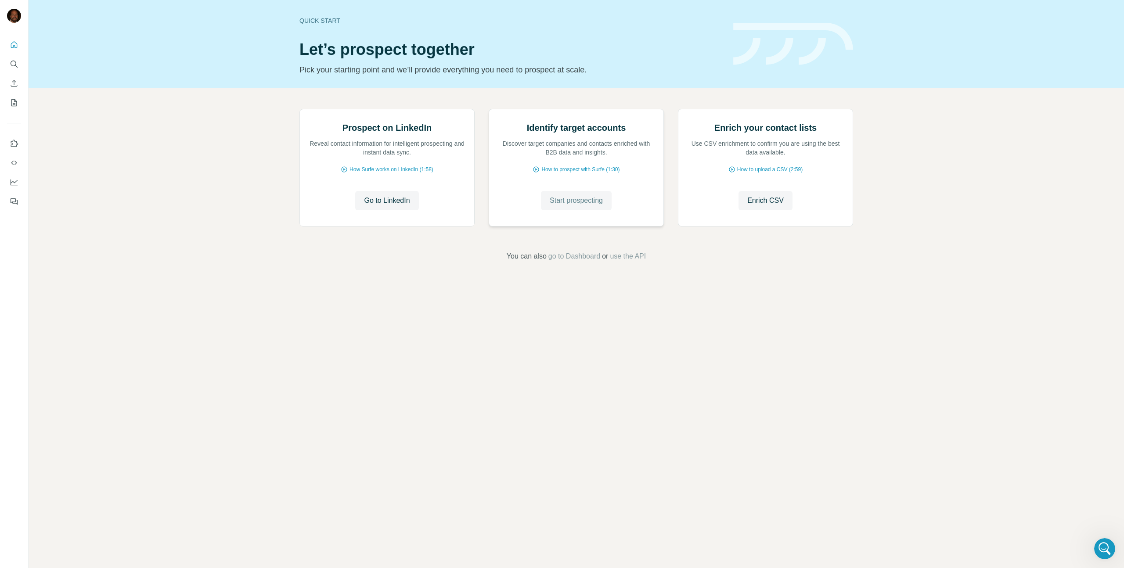
click at [576, 206] on span "Start prospecting" at bounding box center [576, 200] width 53 height 11
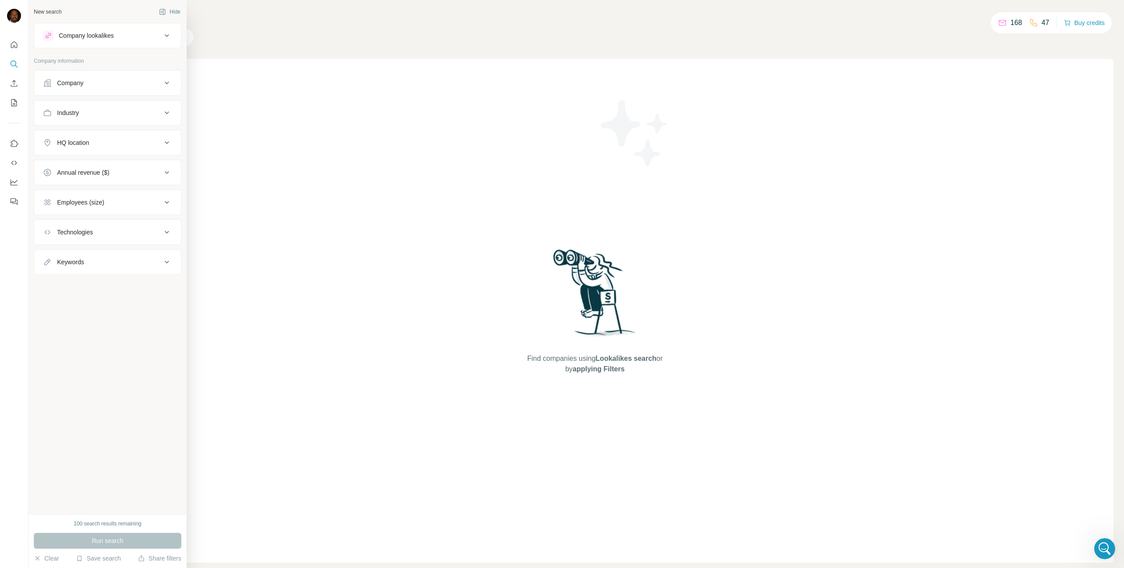
click at [146, 38] on div "Company lookalikes" at bounding box center [102, 35] width 119 height 11
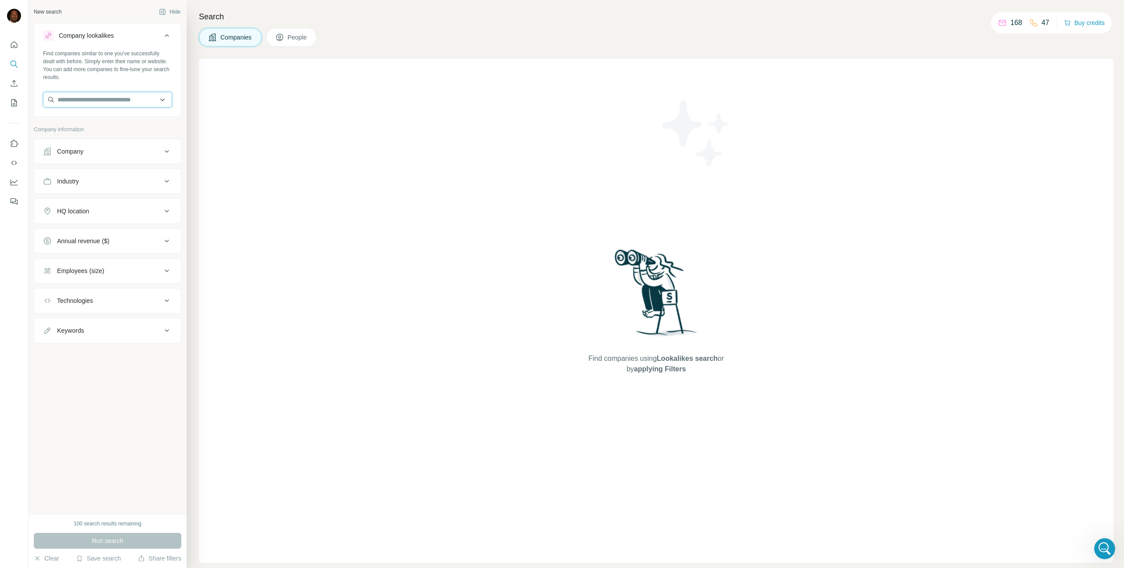
click at [93, 97] on input "text" at bounding box center [107, 100] width 129 height 16
type input "**********"
click at [119, 120] on div "Bass Pro Shops [DOMAIN_NAME]" at bounding box center [107, 124] width 125 height 24
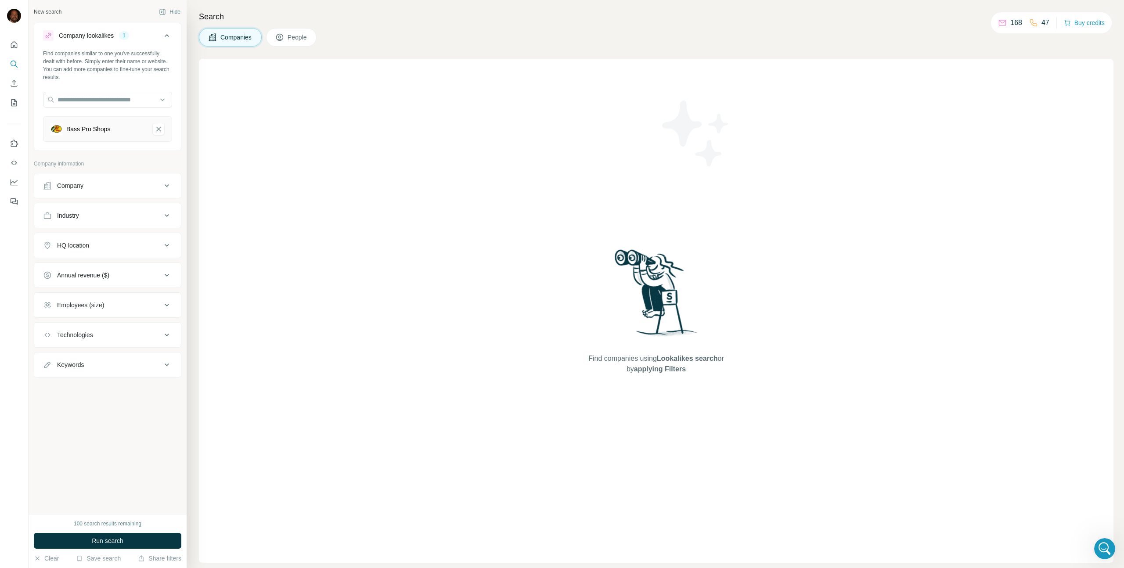
click at [162, 249] on icon at bounding box center [167, 245] width 11 height 11
click at [87, 265] on input "text" at bounding box center [107, 267] width 129 height 16
type input "**********"
click at [113, 481] on div "**********" at bounding box center [108, 257] width 158 height 514
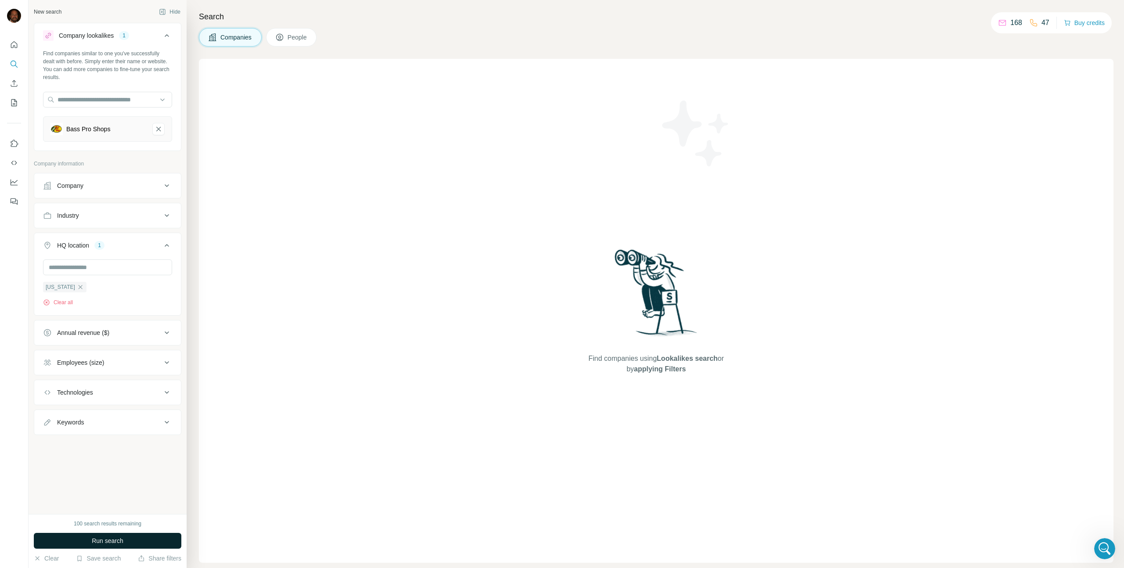
click at [144, 537] on button "Run search" at bounding box center [108, 541] width 148 height 16
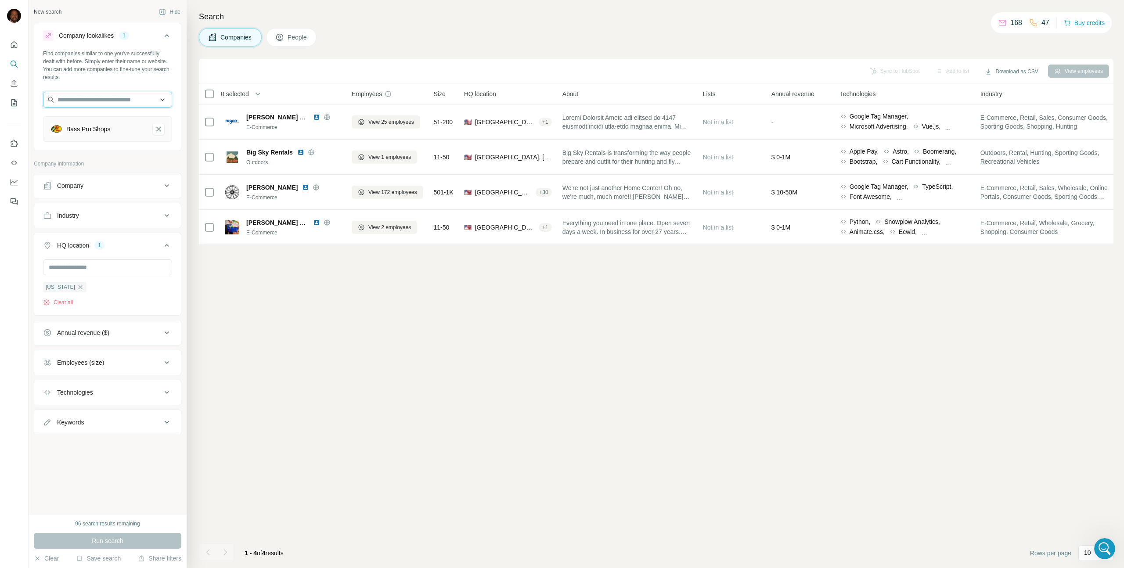
click at [120, 98] on input "text" at bounding box center [107, 100] width 129 height 16
type input "********"
click at [92, 127] on p "[DOMAIN_NAME]" at bounding box center [95, 128] width 55 height 8
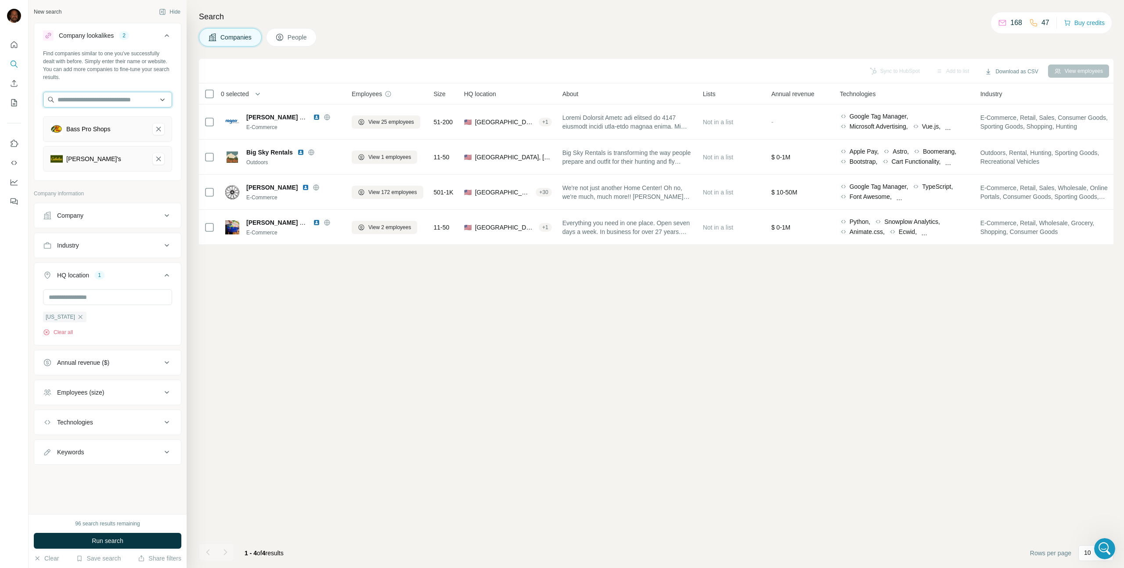
click at [93, 101] on input "text" at bounding box center [107, 100] width 129 height 16
type input "**********"
click at [99, 119] on p "[PERSON_NAME] [PERSON_NAME] LLP" at bounding box center [115, 124] width 98 height 18
click at [126, 535] on button "Run search" at bounding box center [108, 541] width 148 height 16
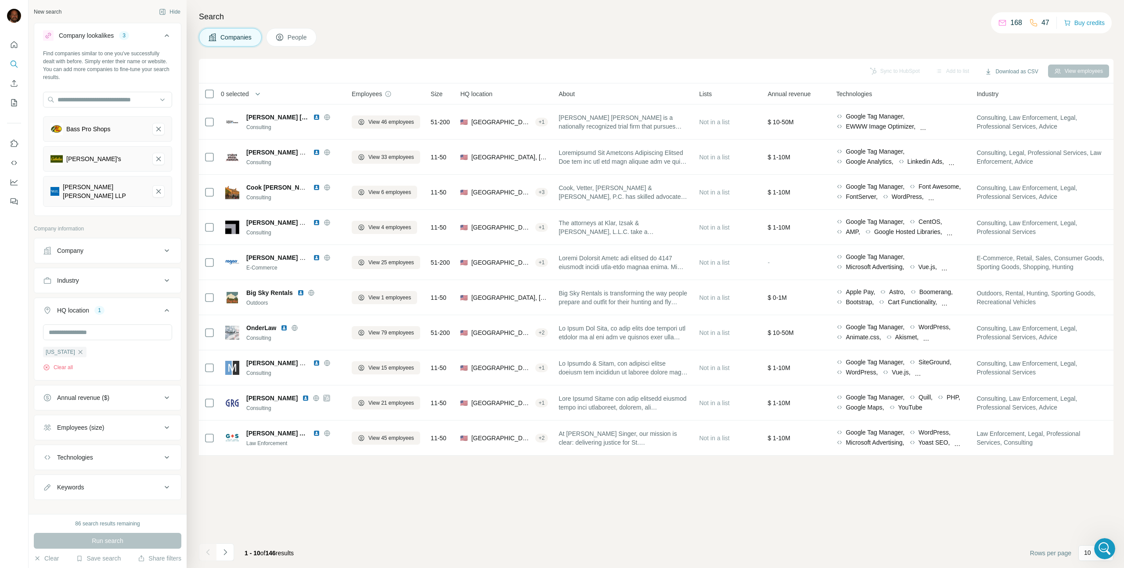
click at [68, 394] on div "Annual revenue ($)" at bounding box center [83, 397] width 52 height 9
click at [48, 444] on icon at bounding box center [48, 449] width 11 height 11
click at [49, 462] on icon at bounding box center [48, 466] width 11 height 11
click at [51, 477] on icon at bounding box center [48, 482] width 11 height 11
click at [50, 494] on icon at bounding box center [48, 498] width 9 height 9
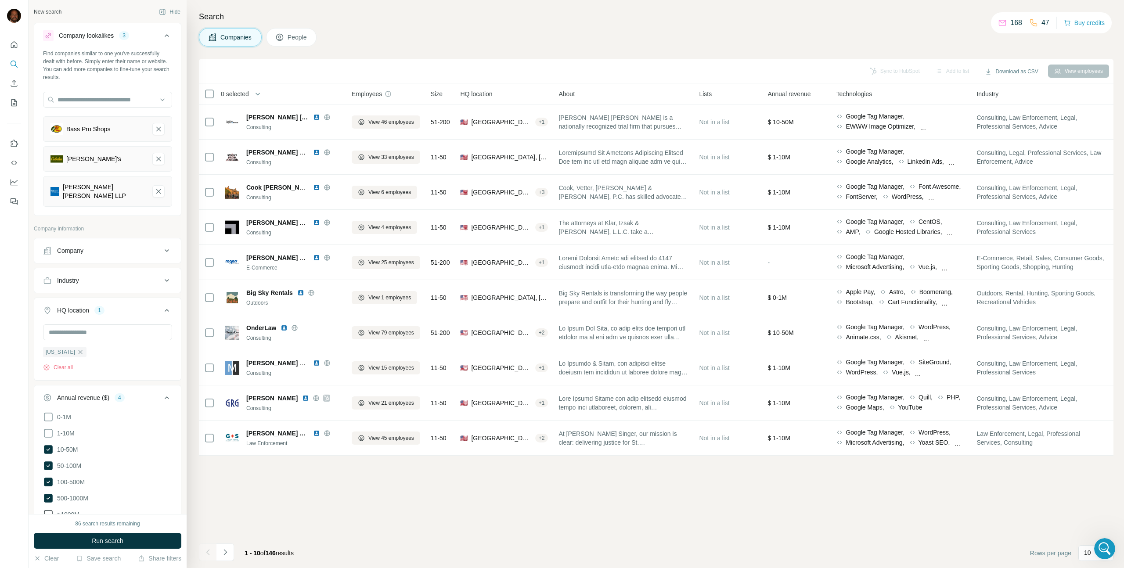
click at [47, 509] on icon at bounding box center [48, 514] width 11 height 11
click at [122, 545] on span "Run search" at bounding box center [108, 541] width 32 height 9
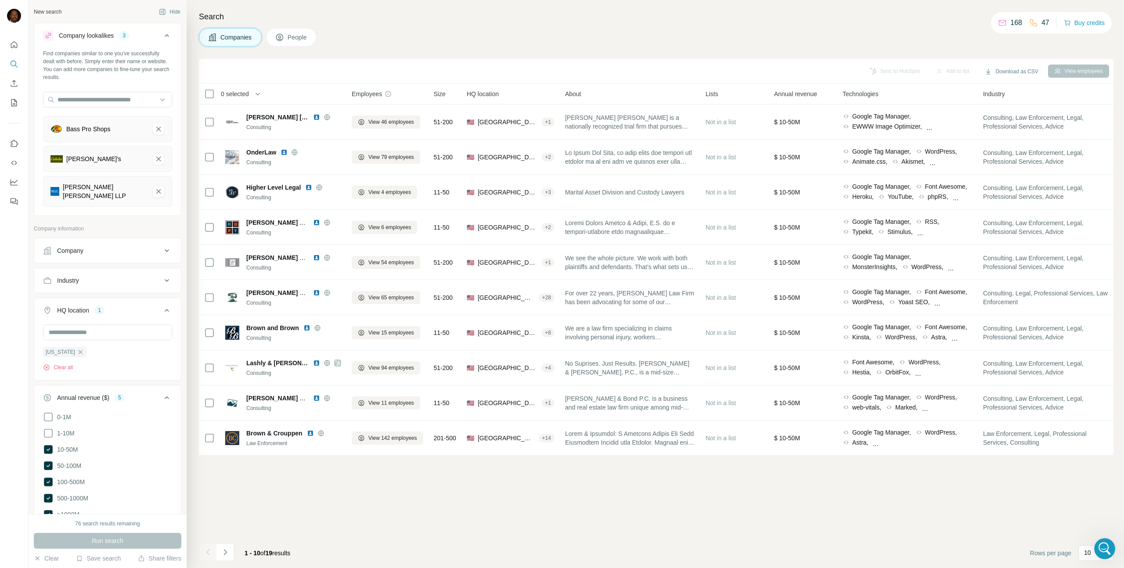
click at [122, 246] on div "Company" at bounding box center [102, 250] width 119 height 9
click at [137, 277] on div "Industry" at bounding box center [102, 280] width 119 height 9
click at [224, 554] on icon "Navigate to next page" at bounding box center [225, 552] width 9 height 9
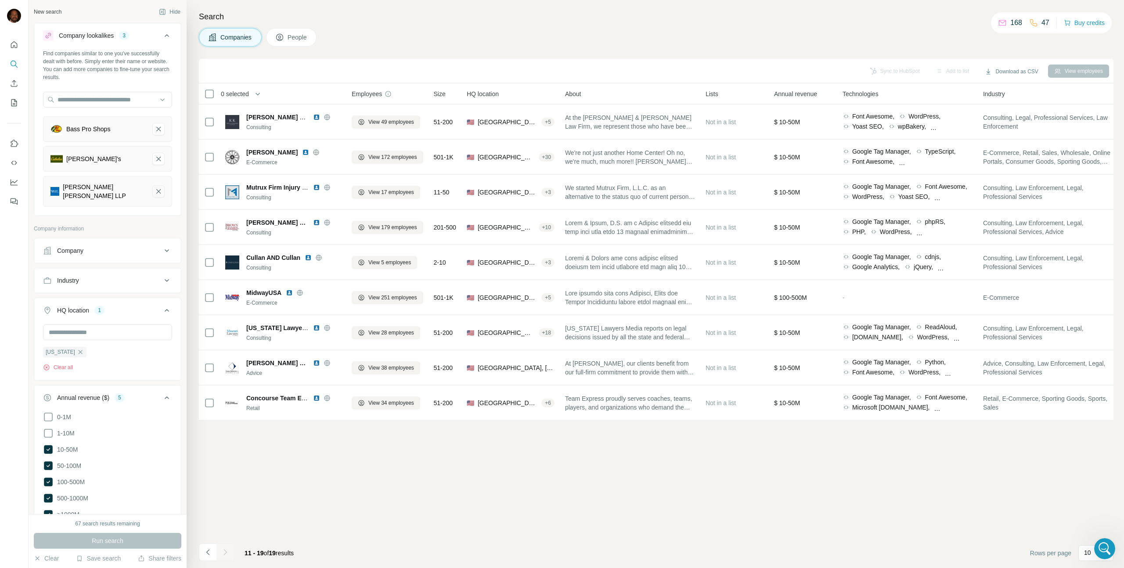
click at [155, 189] on icon "Seeger Weiss LLP-remove-button" at bounding box center [159, 191] width 8 height 9
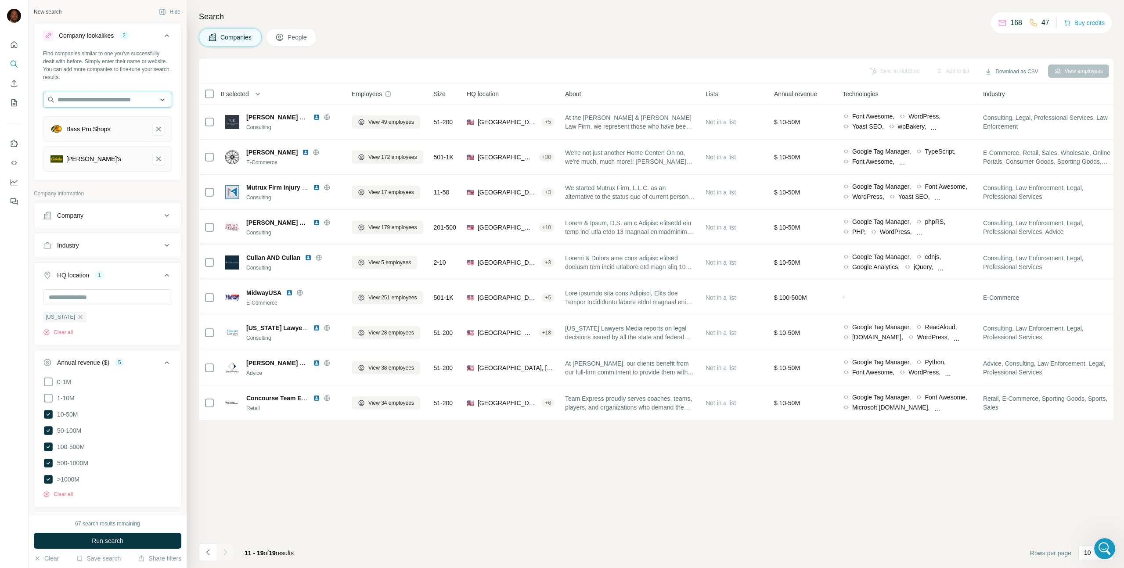
click at [105, 107] on input "text" at bounding box center [107, 100] width 129 height 16
type input "**********"
click at [122, 122] on p "[PERSON_NAME] Construction" at bounding box center [111, 119] width 87 height 9
click at [132, 97] on input "text" at bounding box center [107, 100] width 129 height 16
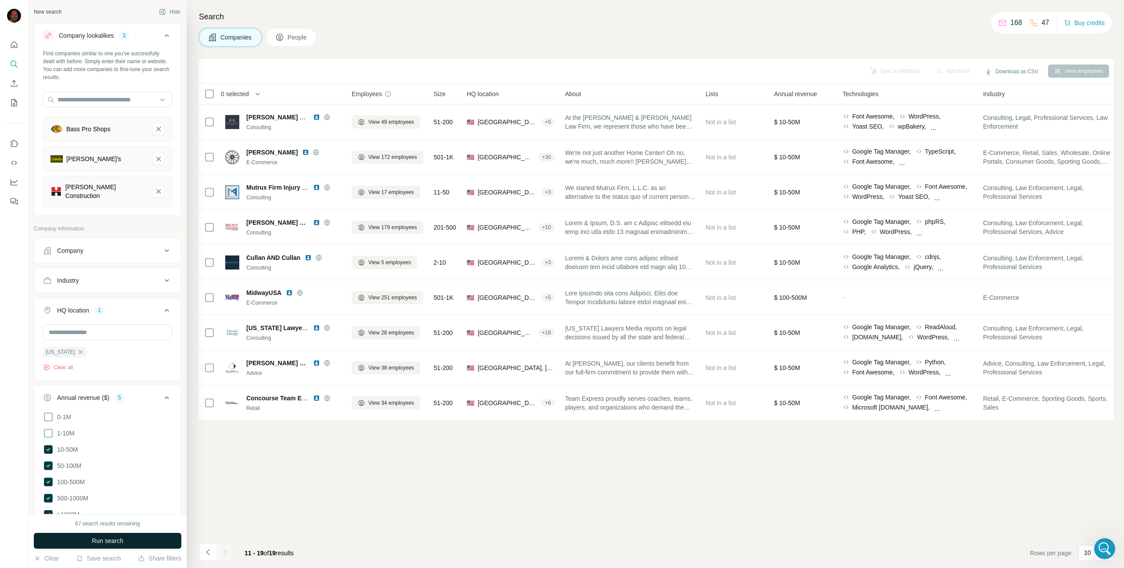
click at [158, 534] on button "Run search" at bounding box center [108, 541] width 148 height 16
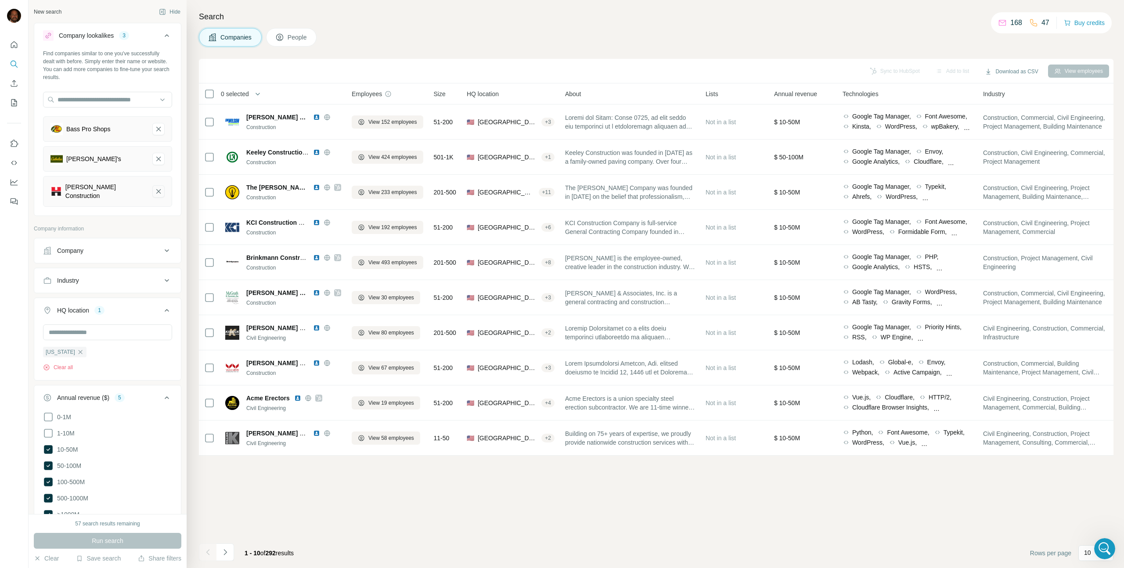
click at [156, 190] on icon "Helmkamp Construction-remove-button" at bounding box center [158, 191] width 4 height 4
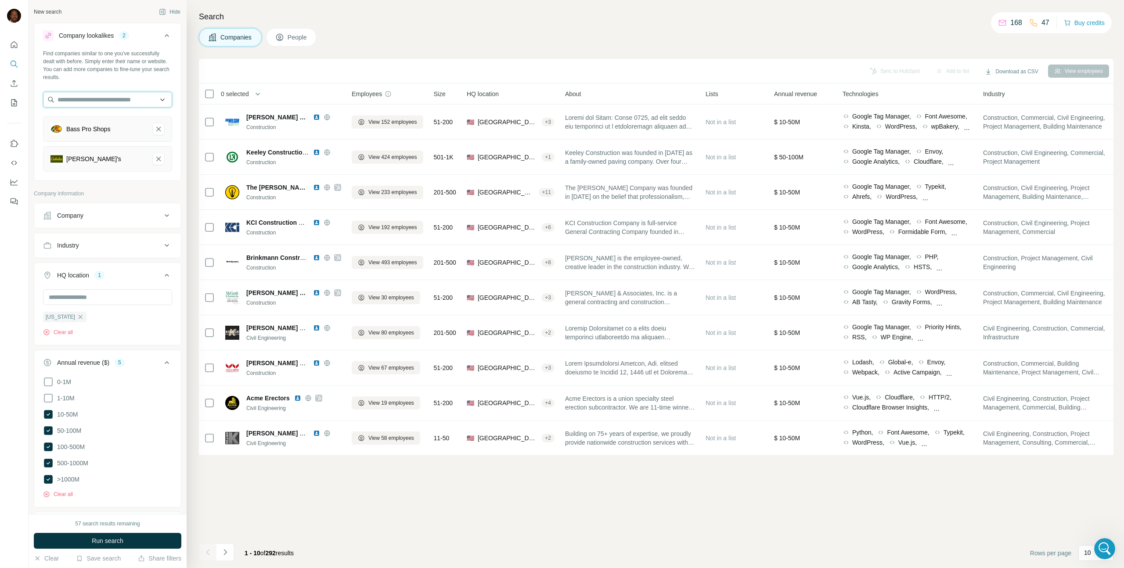
click at [110, 97] on input "text" at bounding box center [107, 100] width 129 height 16
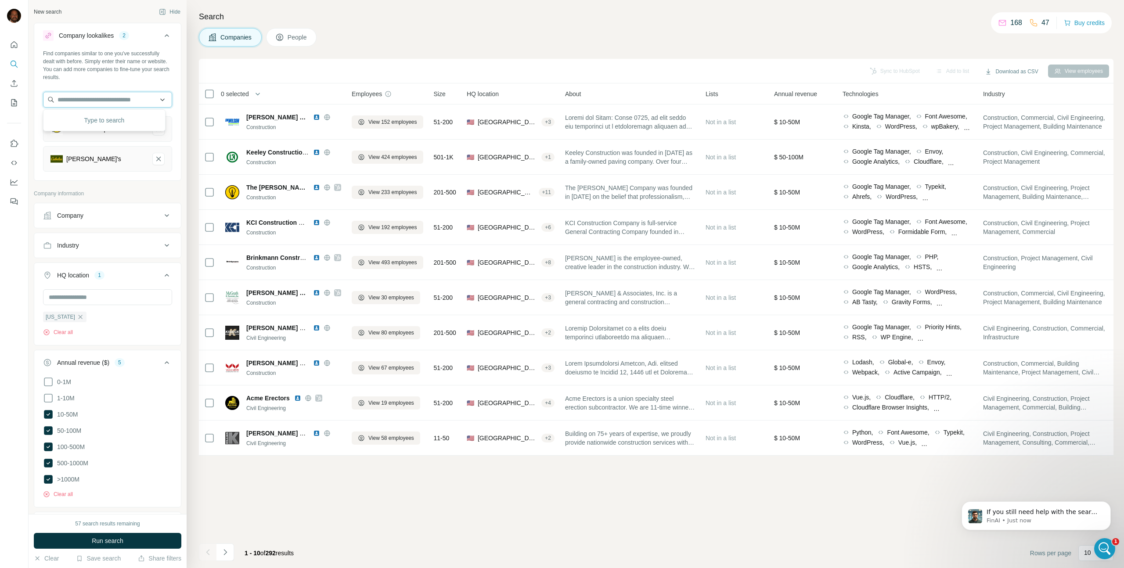
scroll to position [441, 0]
type input "**********"
click at [97, 123] on p "Central Lighting and Energy" at bounding box center [106, 119] width 76 height 9
click at [94, 101] on input "text" at bounding box center [107, 100] width 129 height 16
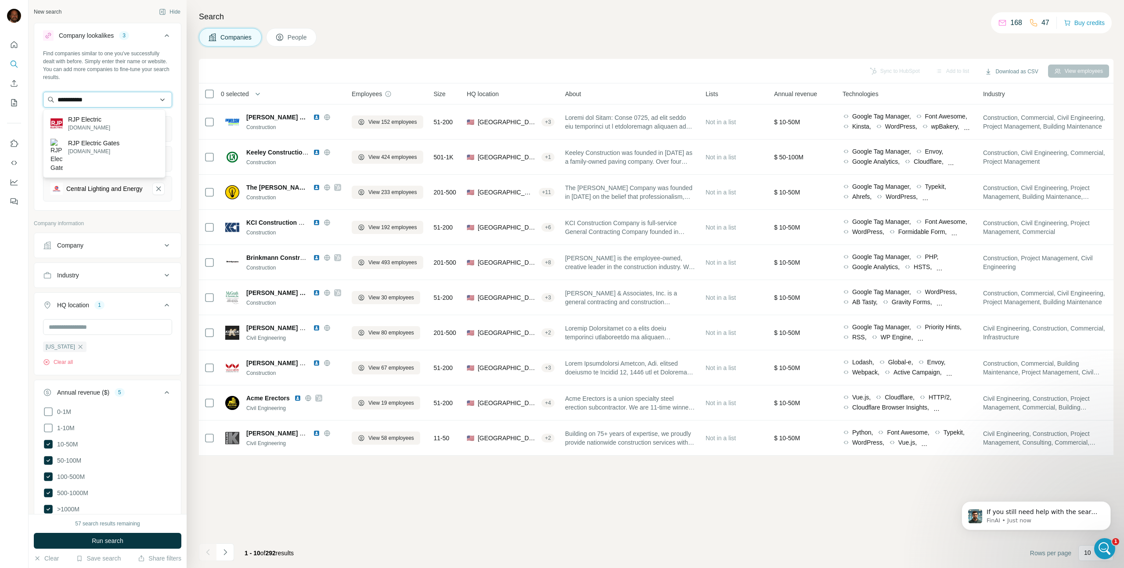
type input "**********"
click at [84, 97] on input "text" at bounding box center [107, 100] width 129 height 16
click at [97, 101] on input "********" at bounding box center [104, 100] width 122 height 16
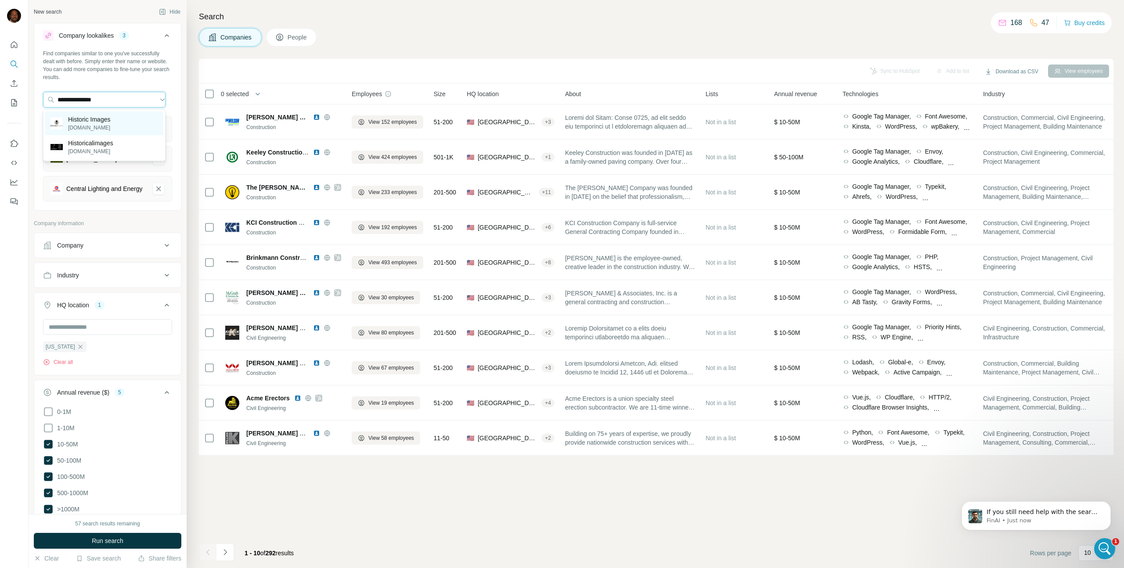
type input "**********"
click at [119, 127] on div "Historic Images [DOMAIN_NAME]" at bounding box center [104, 124] width 118 height 24
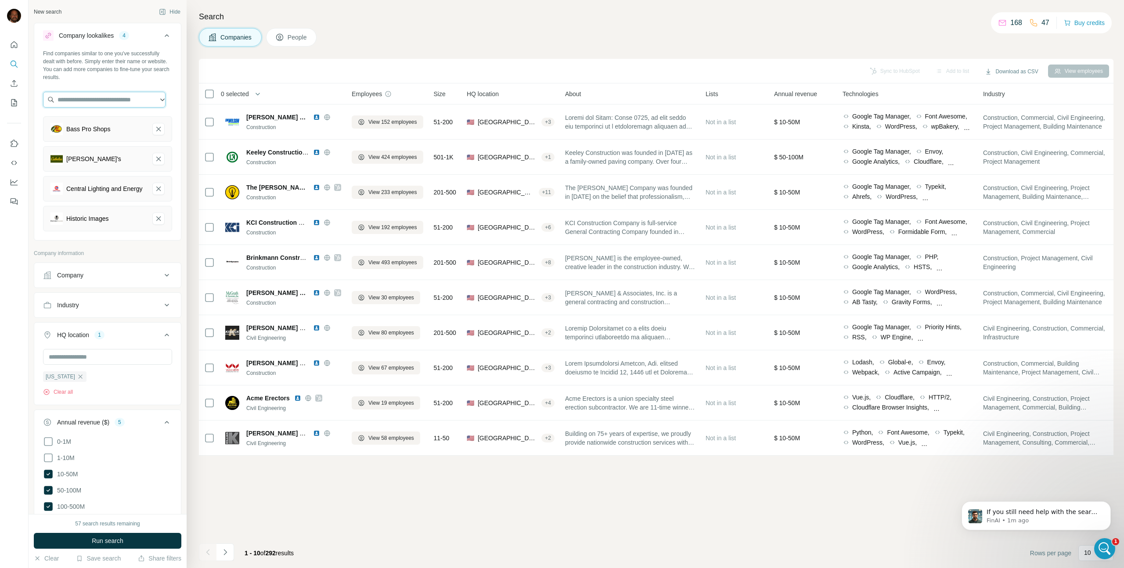
click at [91, 106] on input "text" at bounding box center [104, 100] width 122 height 16
paste input "**********"
type input "**********"
click at [101, 124] on p "[US_STATE] School Boards Association" at bounding box center [112, 124] width 92 height 18
click at [142, 542] on button "Run search" at bounding box center [108, 541] width 148 height 16
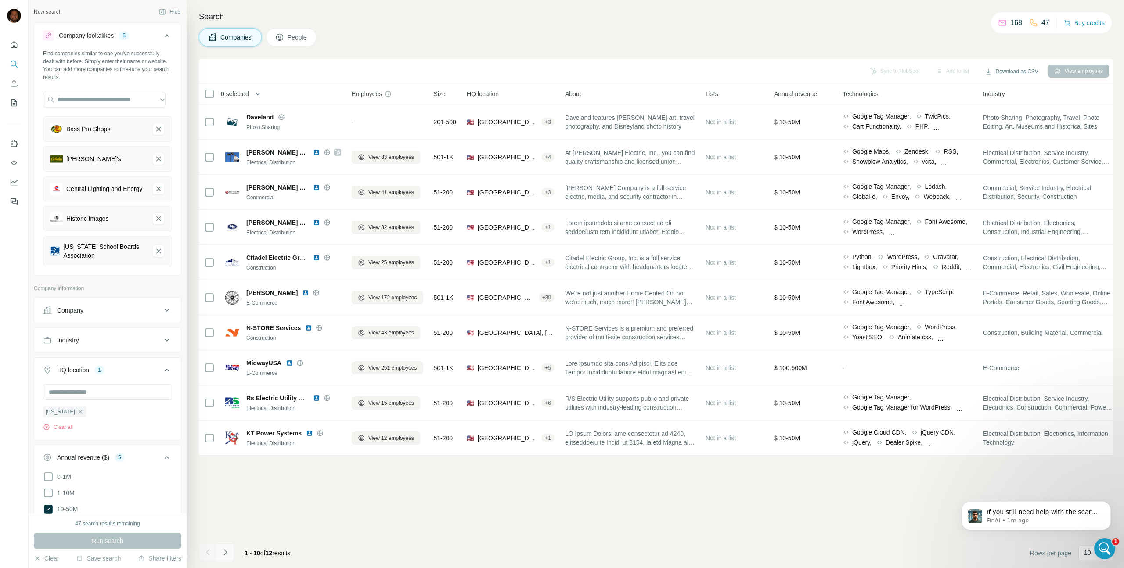
click at [229, 550] on icon "Navigate to next page" at bounding box center [225, 552] width 9 height 9
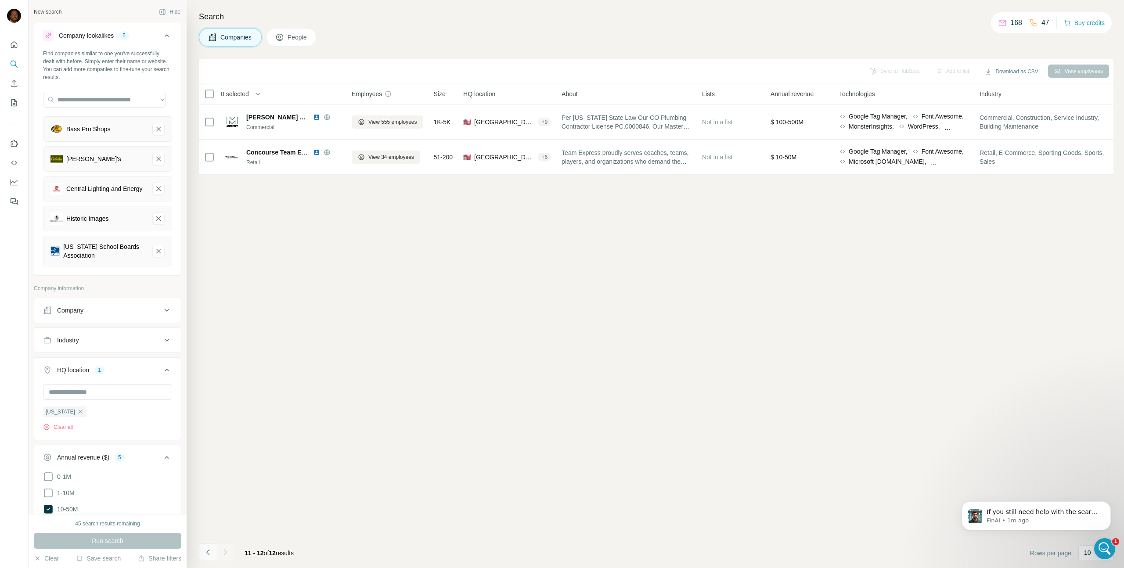
click at [211, 552] on icon "Navigate to previous page" at bounding box center [208, 552] width 9 height 9
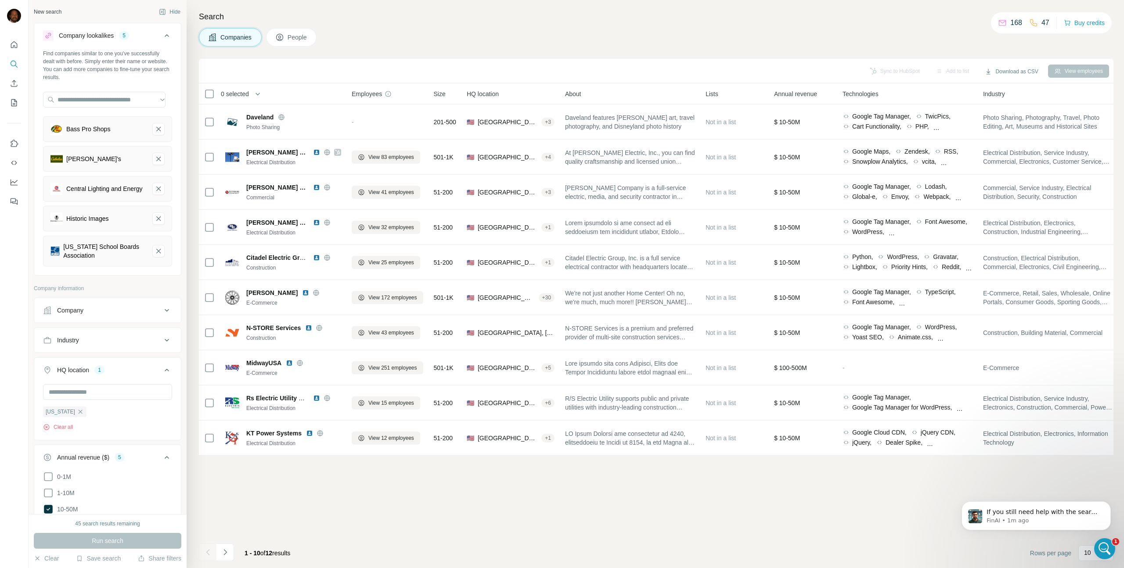
click at [49, 36] on icon at bounding box center [48, 35] width 7 height 7
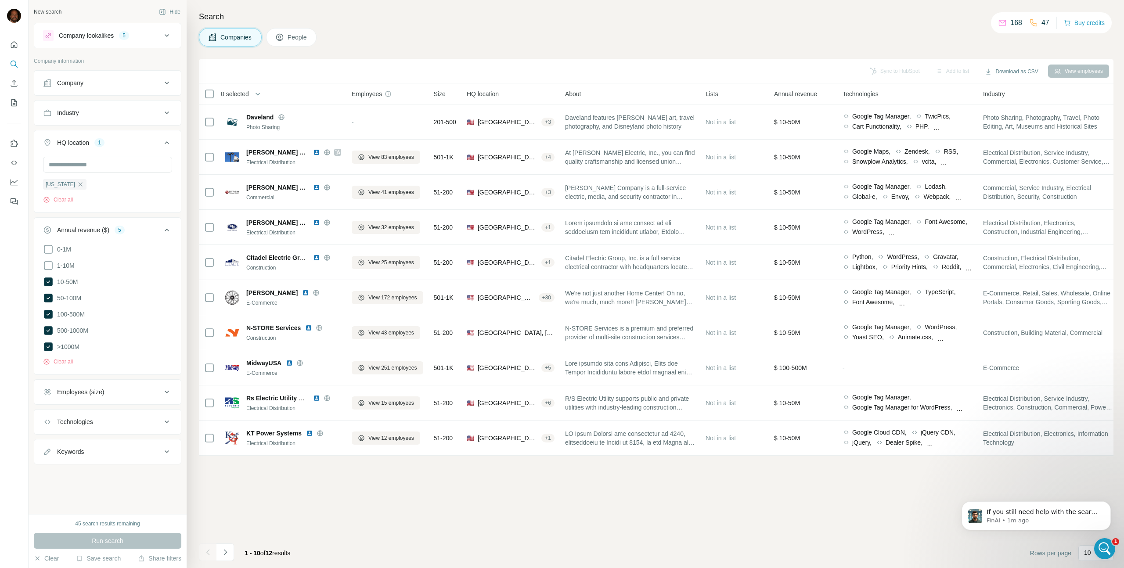
click at [49, 36] on icon at bounding box center [48, 35] width 7 height 7
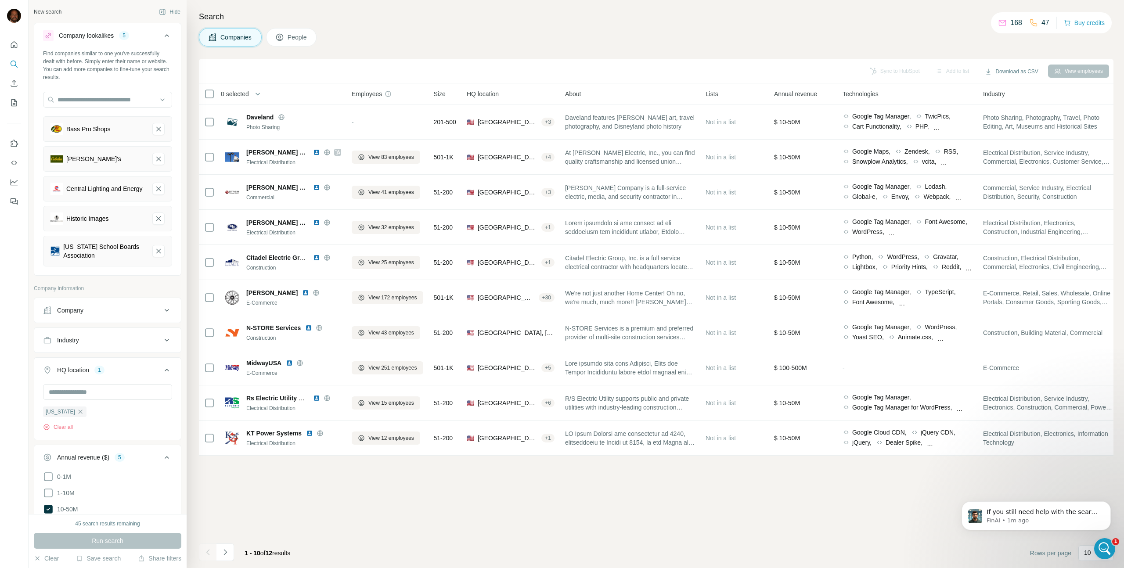
click at [154, 313] on div "Company" at bounding box center [102, 310] width 119 height 9
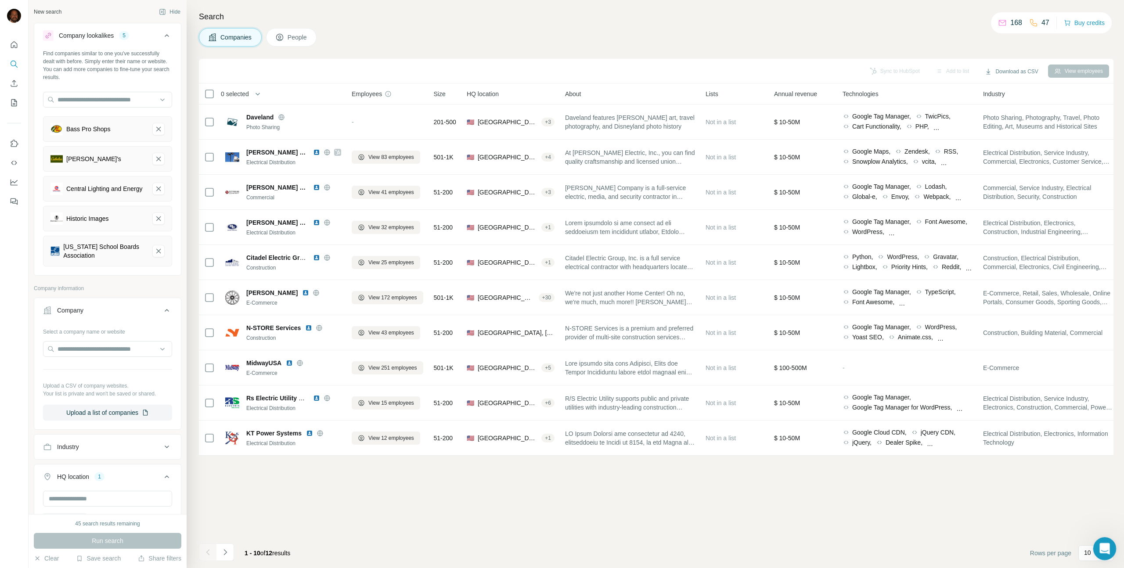
click at [1097, 544] on div "Open Intercom Messenger" at bounding box center [1103, 547] width 29 height 29
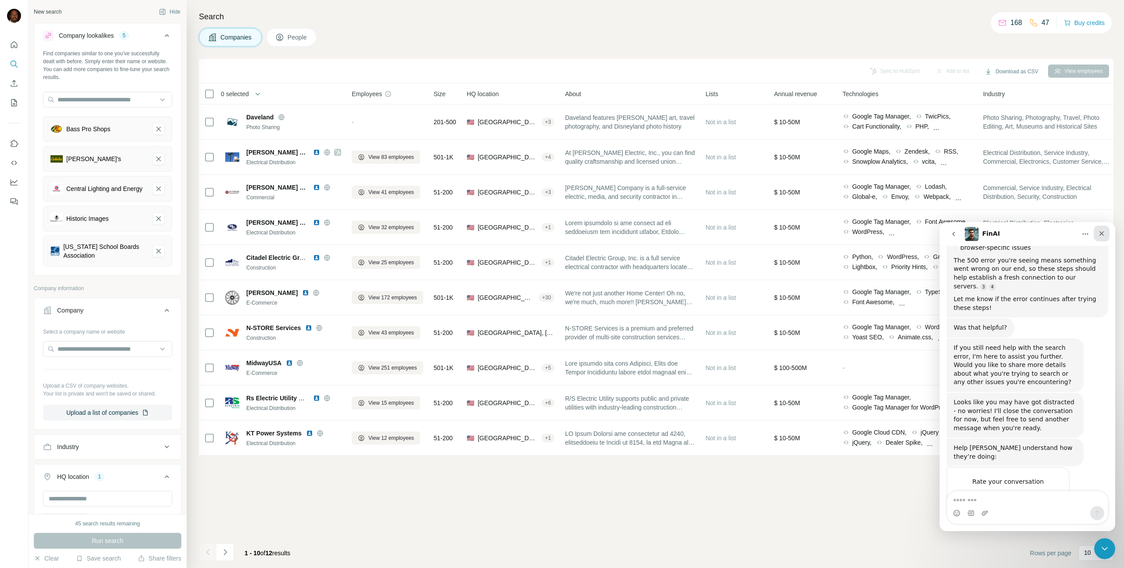
click at [1101, 229] on div "Close" at bounding box center [1102, 234] width 16 height 16
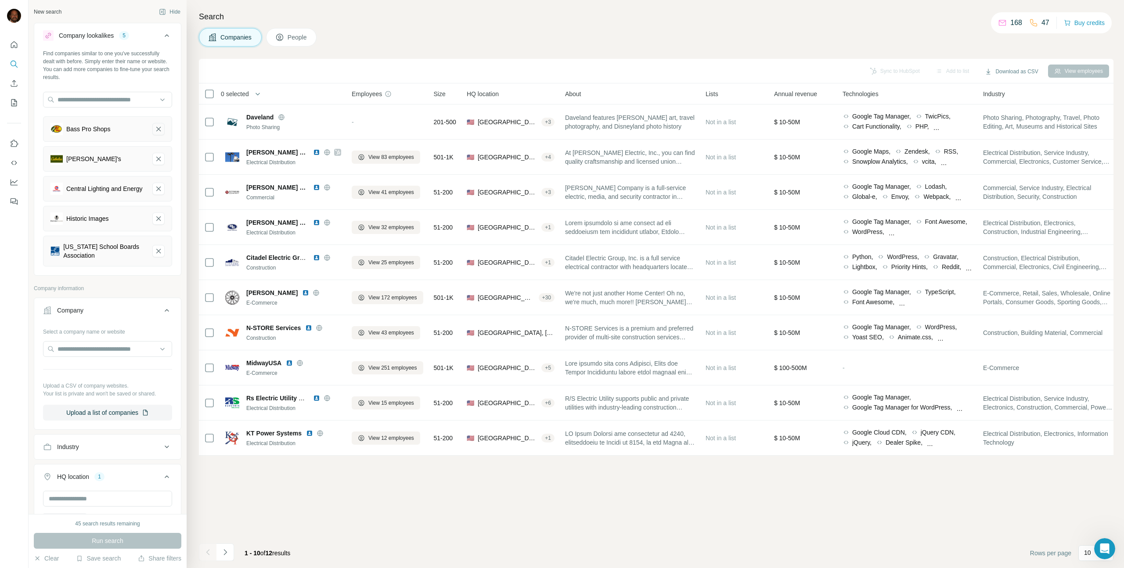
click at [155, 130] on icon "Bass Pro Shops-remove-button" at bounding box center [159, 129] width 8 height 9
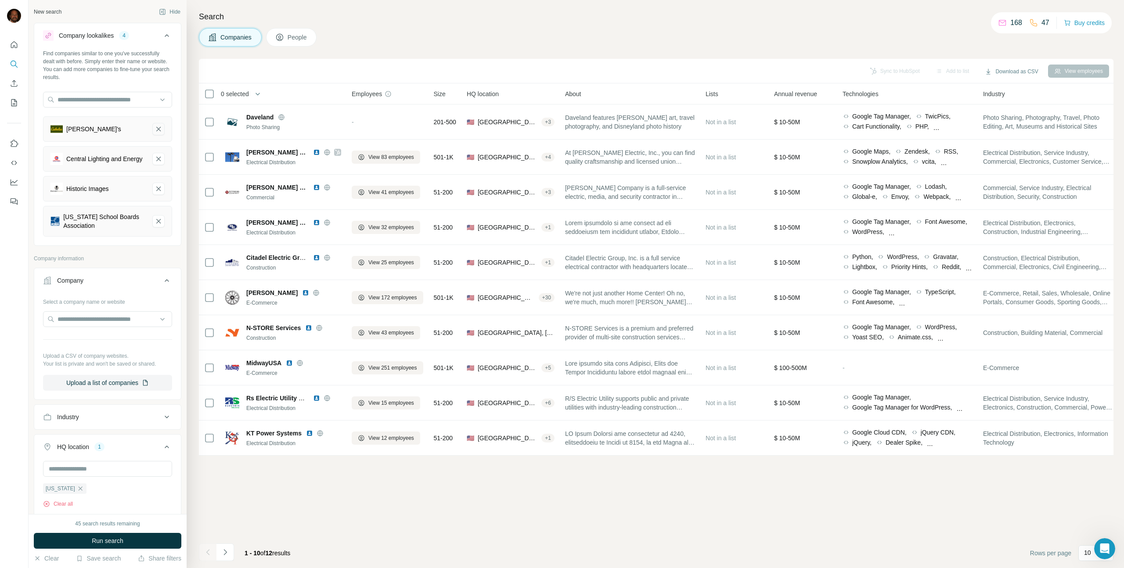
click at [155, 130] on icon "Cabela's-remove-button" at bounding box center [159, 129] width 8 height 9
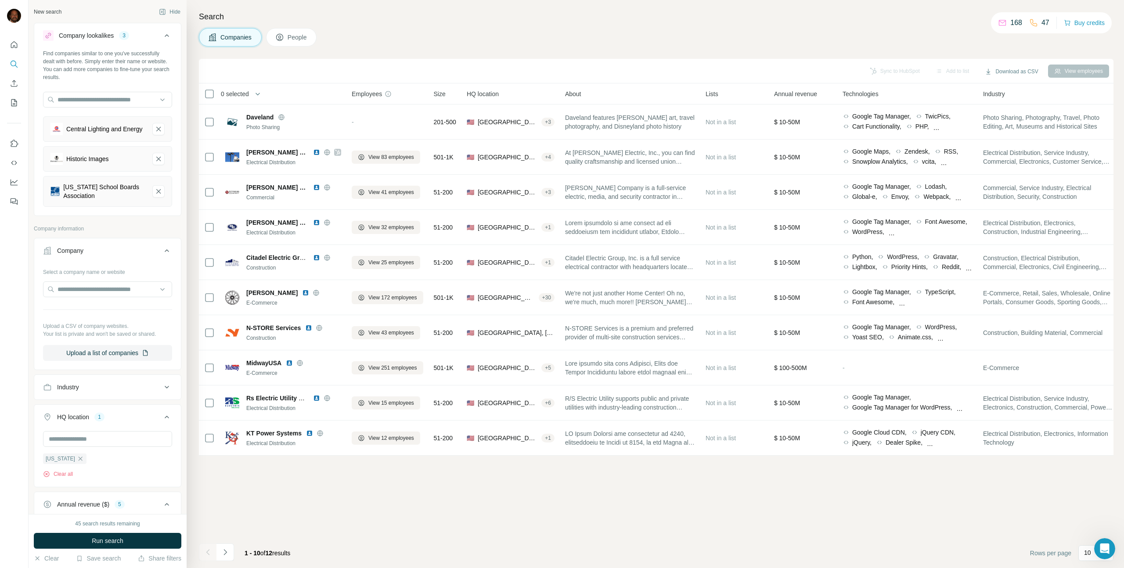
click at [155, 130] on icon "Central Lighting and Energy-remove-button" at bounding box center [159, 129] width 8 height 9
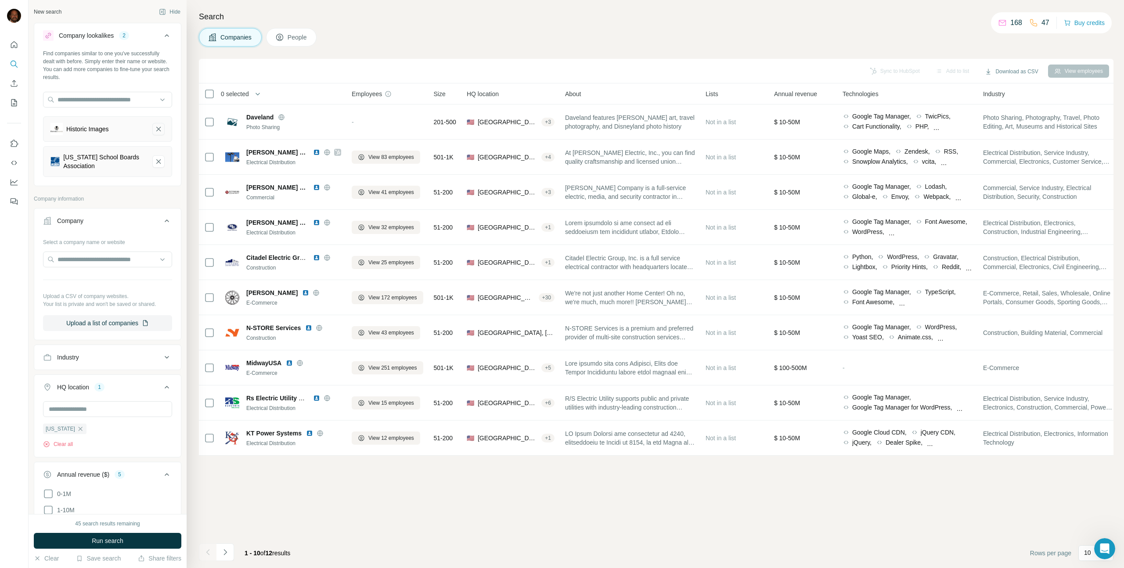
click at [155, 130] on icon "Historic Images-remove-button" at bounding box center [159, 129] width 8 height 9
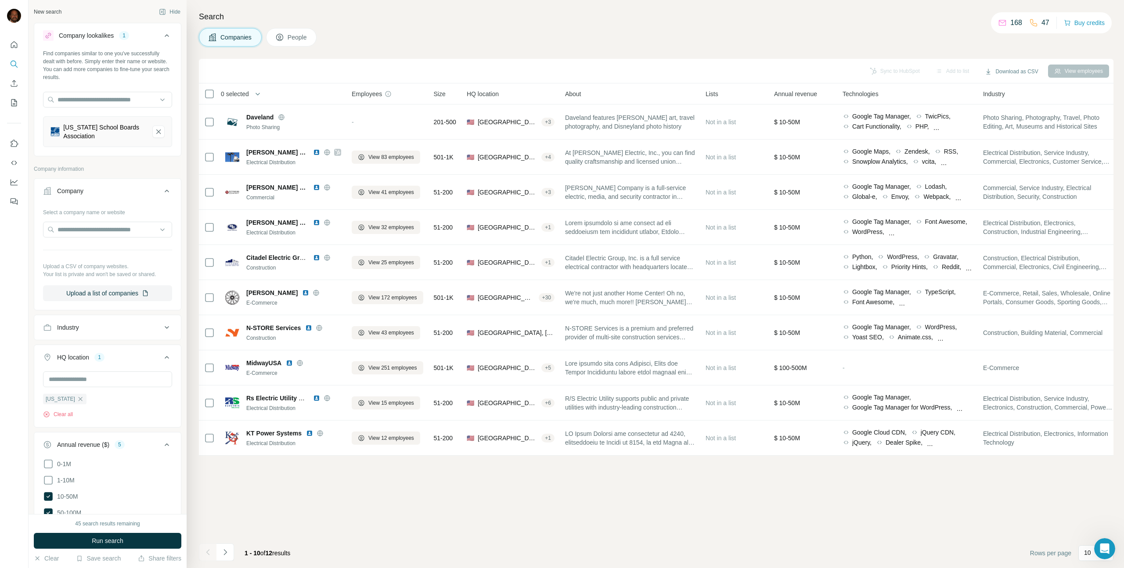
click at [155, 130] on icon "Arkansas School Boards Association-remove-button" at bounding box center [159, 131] width 8 height 9
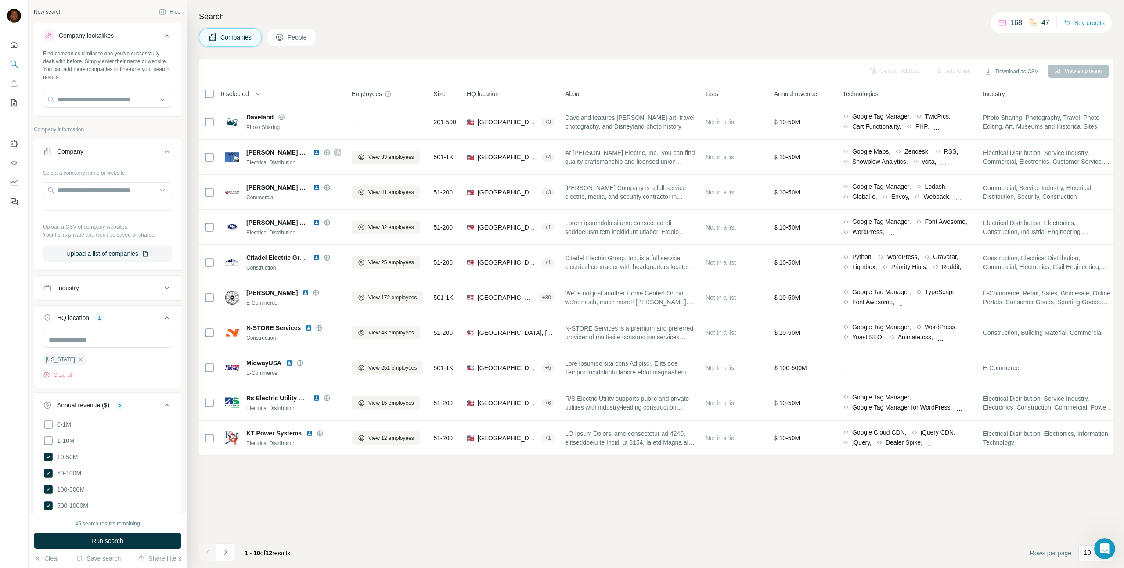
click at [115, 293] on button "Industry" at bounding box center [107, 287] width 147 height 21
click at [100, 312] on input at bounding box center [103, 310] width 108 height 10
click at [80, 311] on input at bounding box center [103, 310] width 108 height 10
click at [78, 308] on input at bounding box center [103, 310] width 108 height 10
paste input "**********"
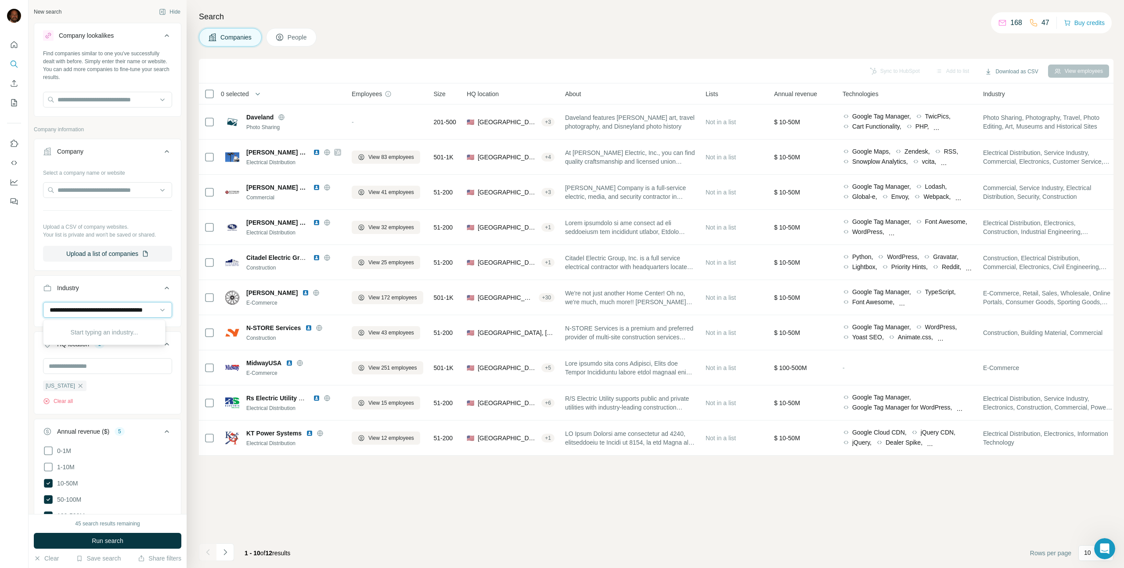
scroll to position [0, 27]
drag, startPoint x: 80, startPoint y: 308, endPoint x: 179, endPoint y: 315, distance: 99.0
click at [179, 315] on div "**********" at bounding box center [108, 257] width 158 height 514
type input "**********"
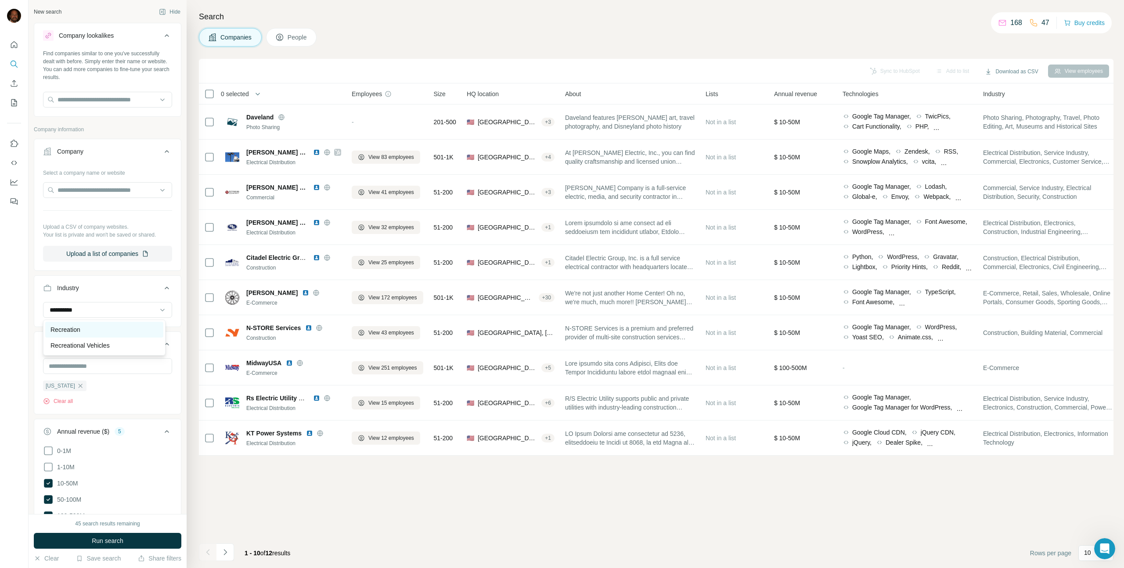
type input "**********"
click at [121, 328] on div "Recreation" at bounding box center [104, 329] width 108 height 9
click at [132, 308] on input at bounding box center [103, 310] width 108 height 10
click at [104, 306] on input at bounding box center [103, 310] width 108 height 10
click at [109, 307] on input at bounding box center [103, 310] width 108 height 10
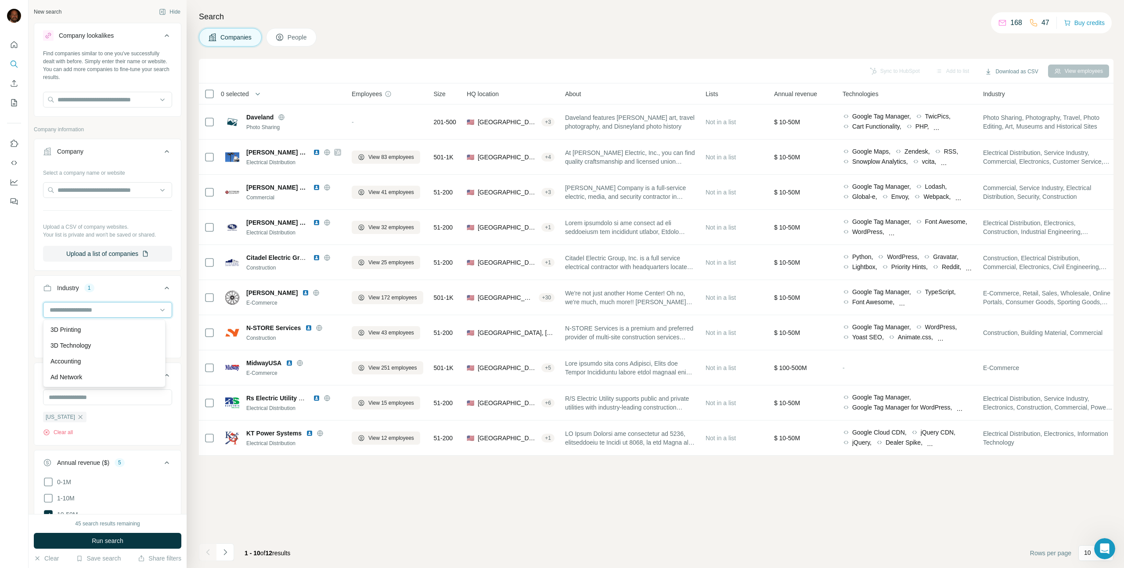
click at [109, 307] on input at bounding box center [103, 310] width 108 height 10
type input "*******"
click at [113, 348] on div "Recreational Vehicles" at bounding box center [104, 345] width 108 height 9
click at [104, 306] on input at bounding box center [103, 310] width 108 height 10
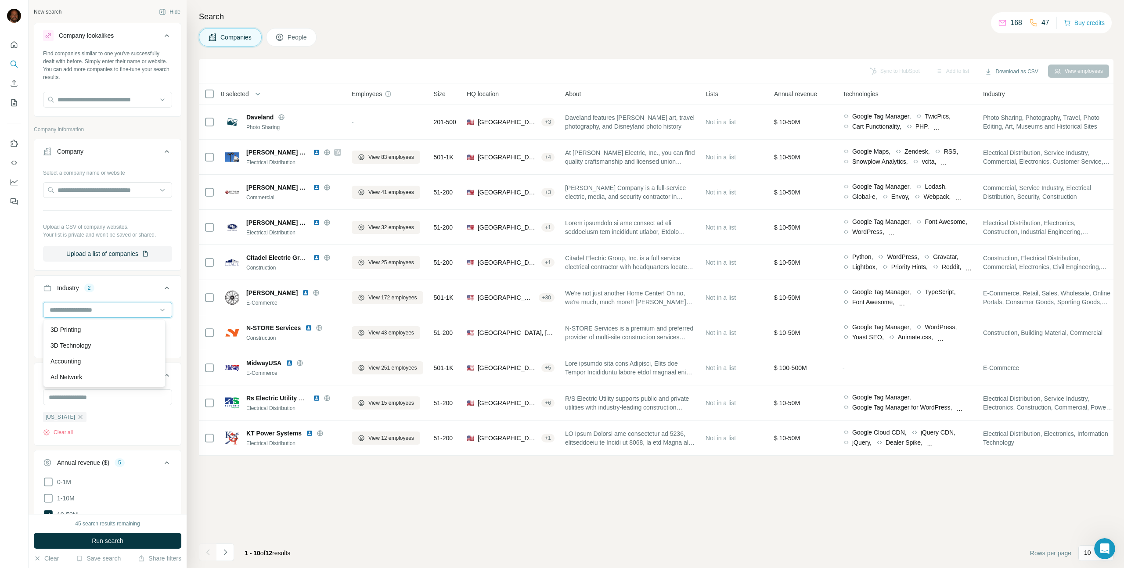
click at [104, 306] on input at bounding box center [103, 310] width 108 height 10
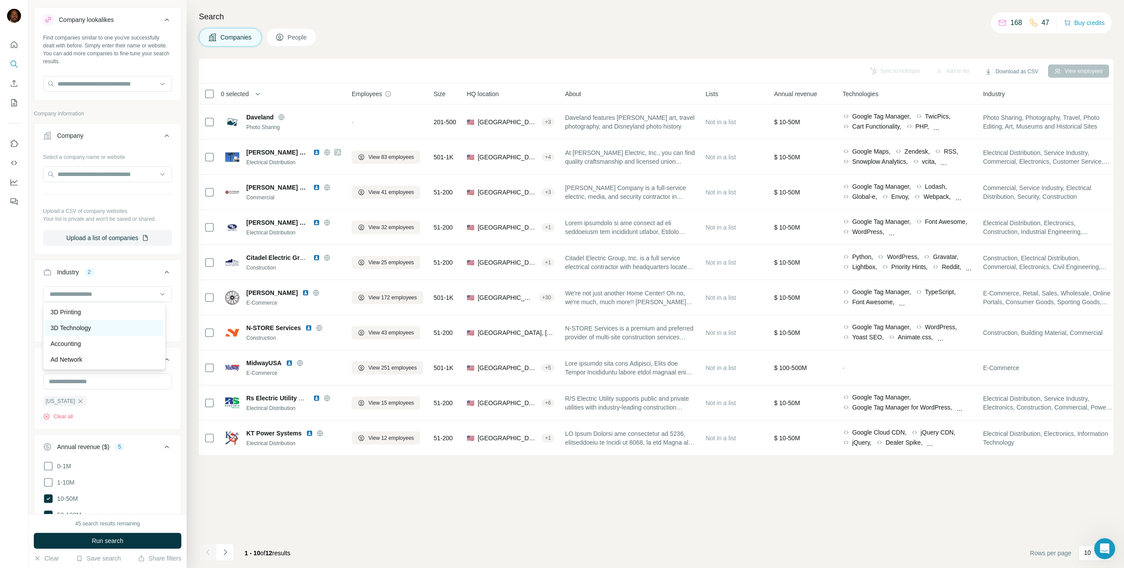
scroll to position [53, 0]
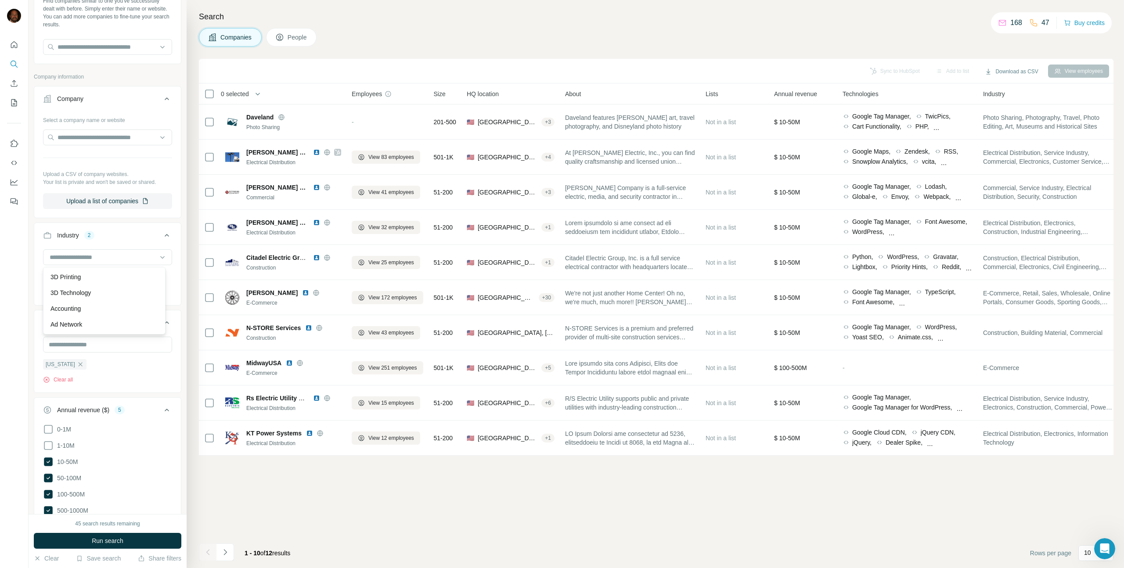
click at [116, 373] on div "Missouri Clear all" at bounding box center [107, 360] width 129 height 47
click at [109, 252] on input at bounding box center [103, 257] width 108 height 10
click at [94, 296] on div "Outdoors" at bounding box center [104, 288] width 118 height 16
click at [126, 542] on button "Run search" at bounding box center [108, 541] width 148 height 16
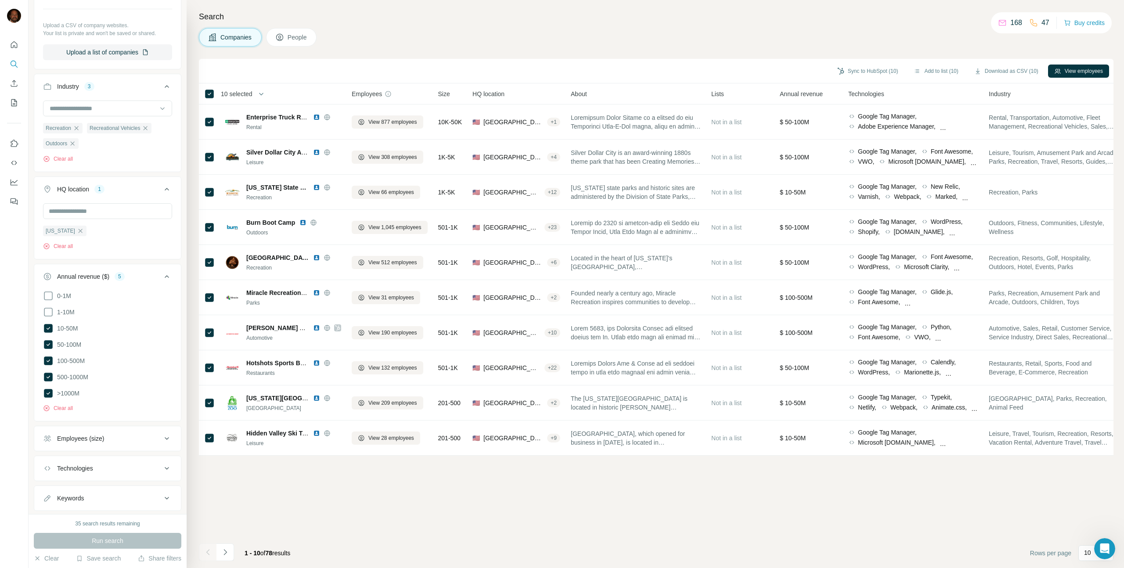
scroll to position [221, 0]
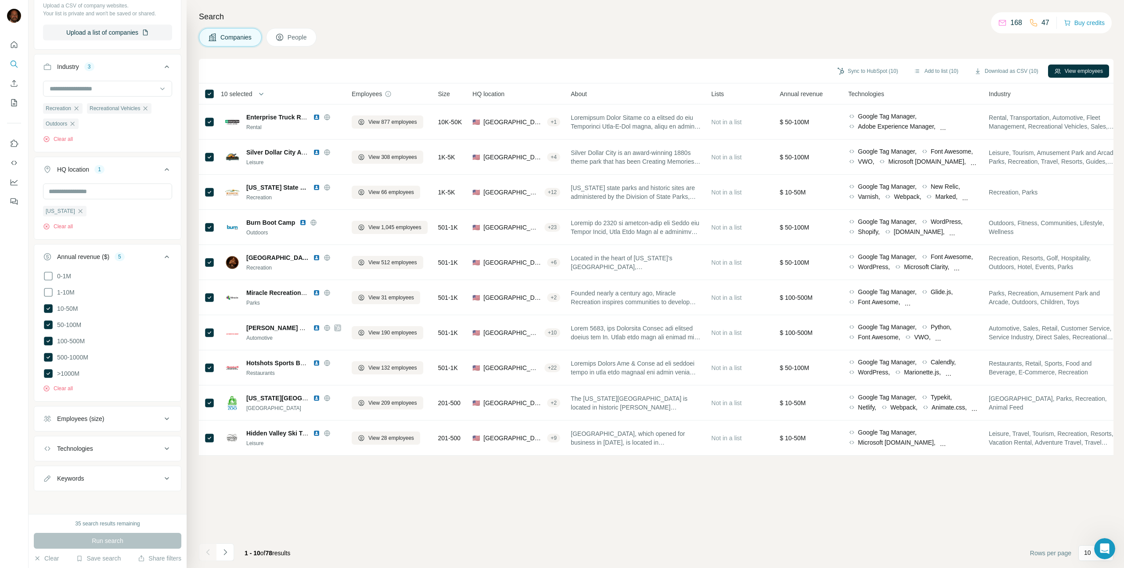
click at [134, 416] on div "Employees (size)" at bounding box center [102, 418] width 119 height 9
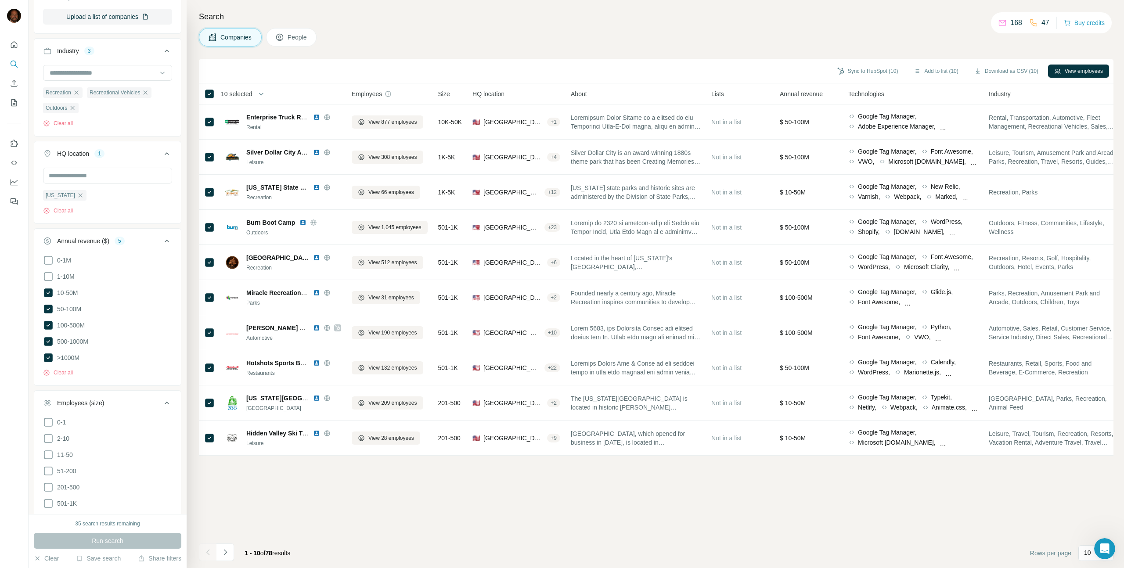
scroll to position [248, 0]
click at [50, 441] on icon at bounding box center [48, 444] width 11 height 11
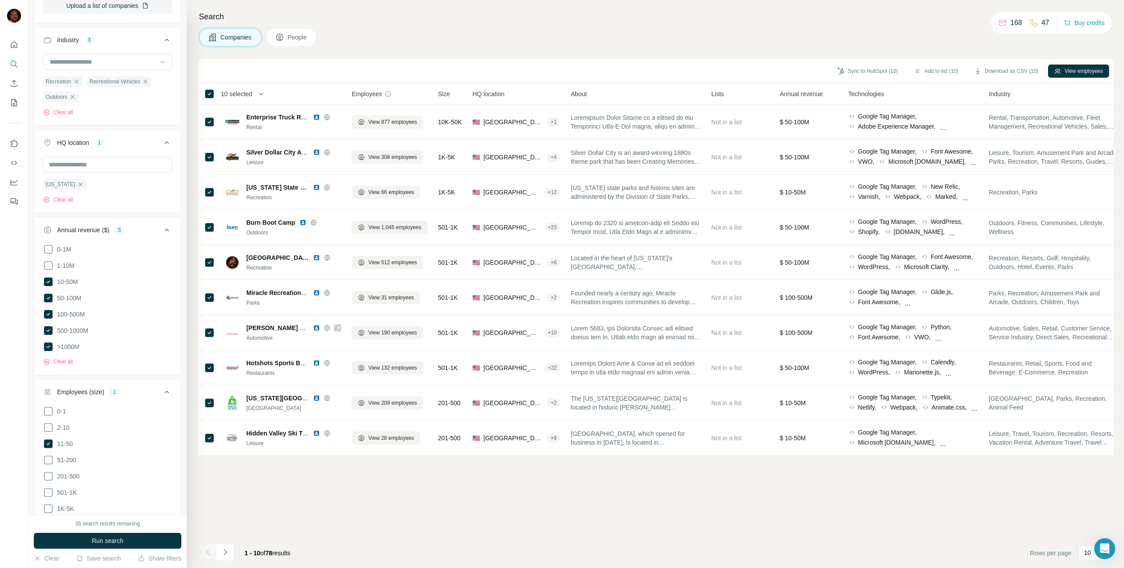
click at [50, 458] on icon at bounding box center [48, 460] width 11 height 11
click at [50, 474] on icon at bounding box center [48, 476] width 11 height 11
click at [47, 342] on icon at bounding box center [48, 346] width 9 height 9
click at [46, 330] on icon at bounding box center [48, 330] width 9 height 9
click at [48, 313] on icon at bounding box center [48, 314] width 9 height 9
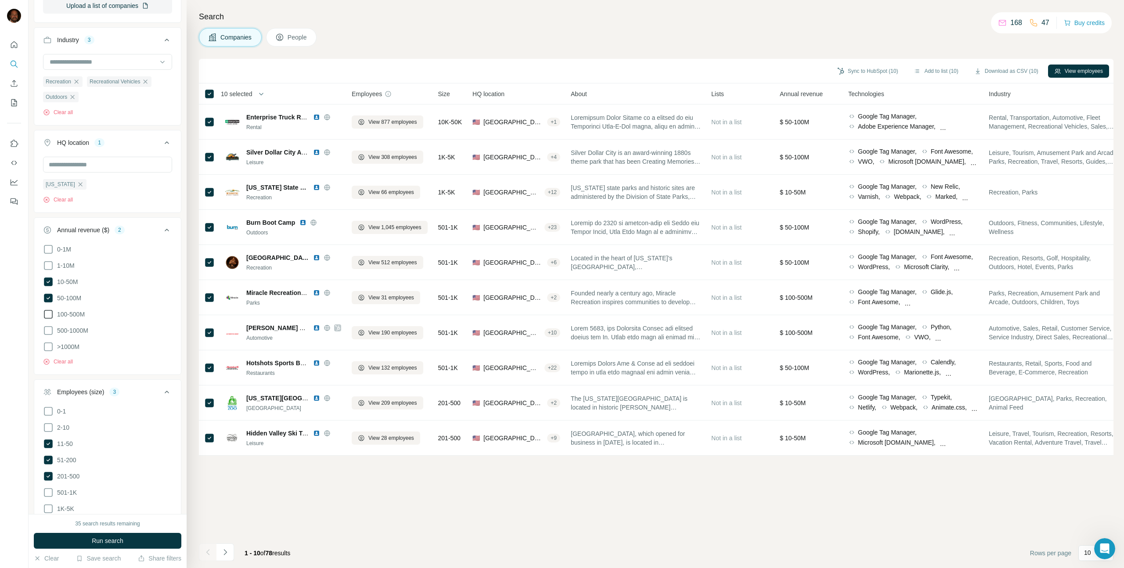
click at [51, 313] on icon at bounding box center [48, 314] width 11 height 11
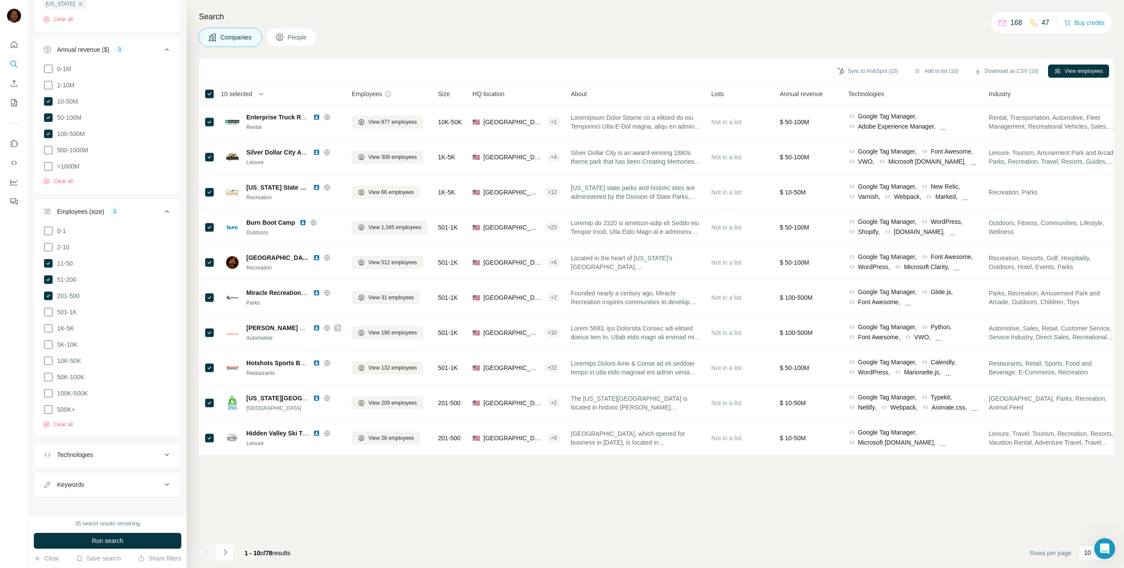
scroll to position [429, 0]
click at [104, 450] on div "Technologies" at bounding box center [102, 454] width 119 height 9
click at [49, 150] on icon at bounding box center [48, 149] width 11 height 11
click at [50, 162] on icon at bounding box center [48, 165] width 11 height 11
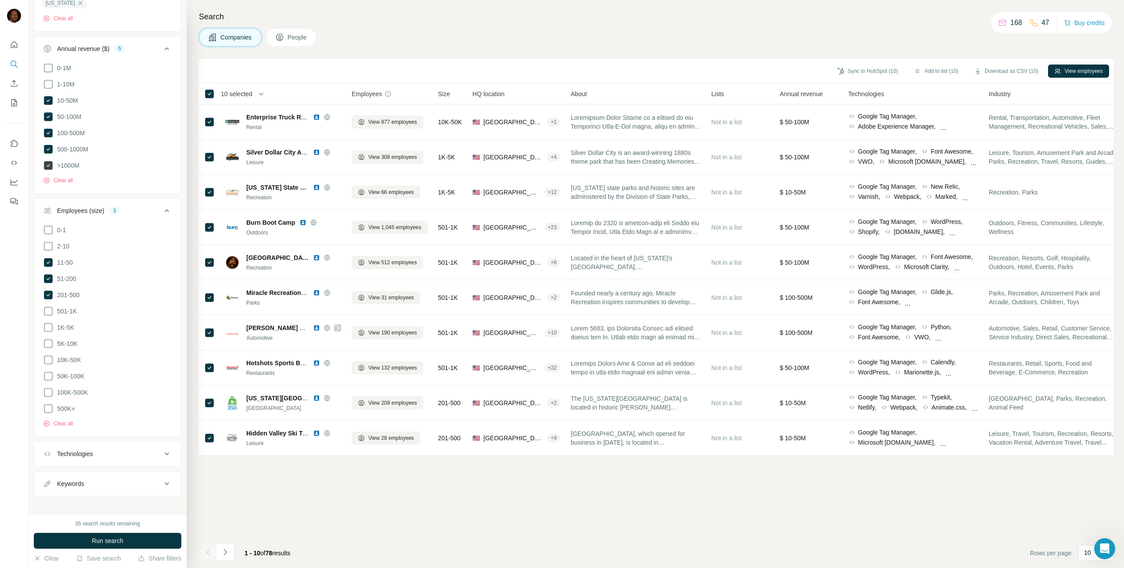
click at [50, 162] on icon at bounding box center [48, 165] width 9 height 9
click at [96, 479] on div "Keywords" at bounding box center [102, 483] width 119 height 9
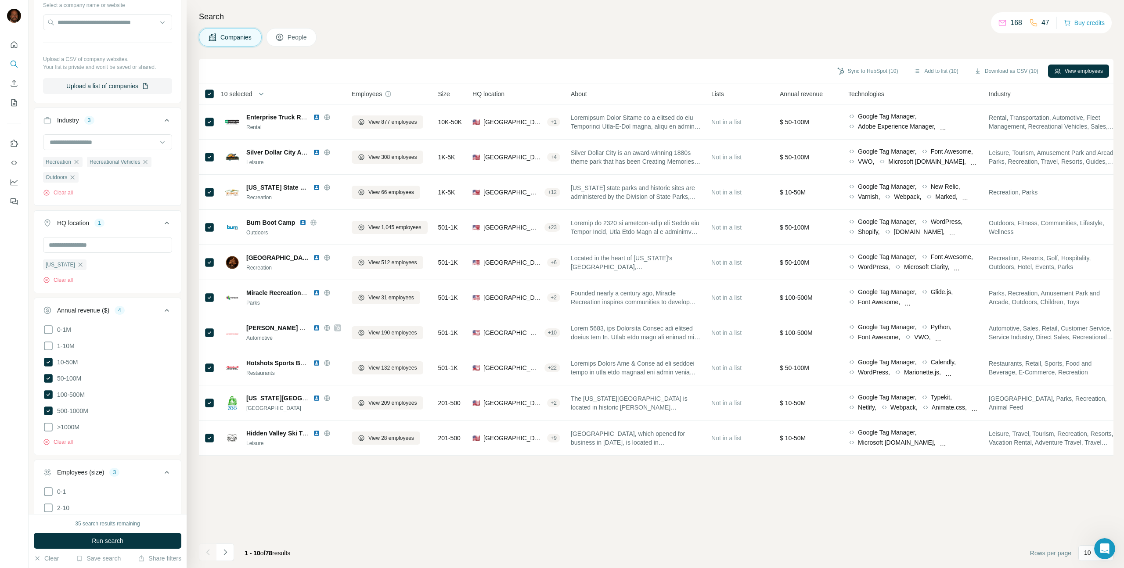
scroll to position [344, 0]
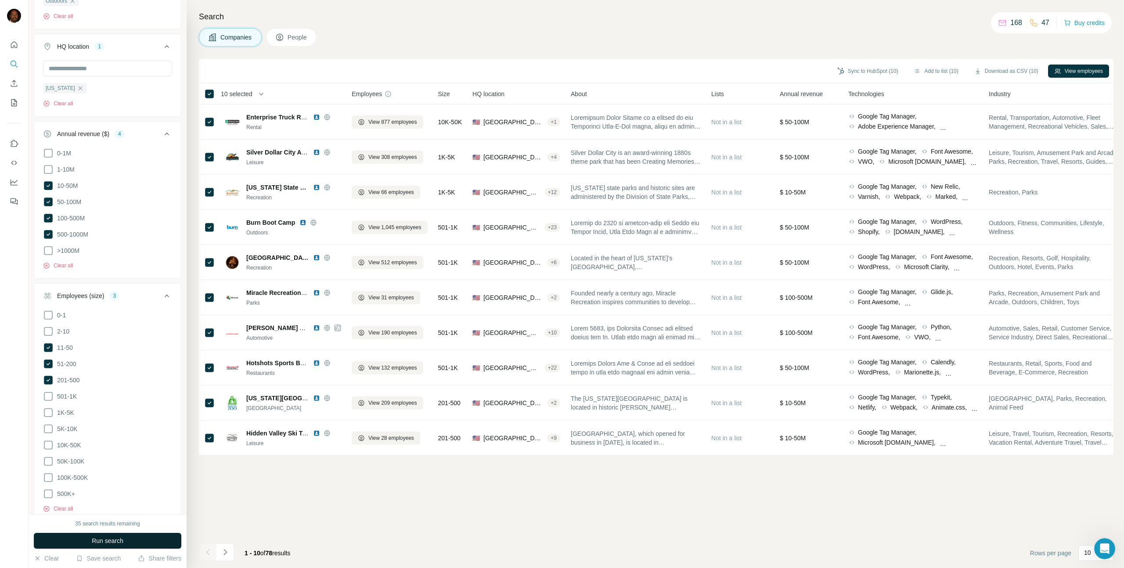
click at [120, 540] on span "Run search" at bounding box center [108, 541] width 32 height 9
